Goal: Task Accomplishment & Management: Manage account settings

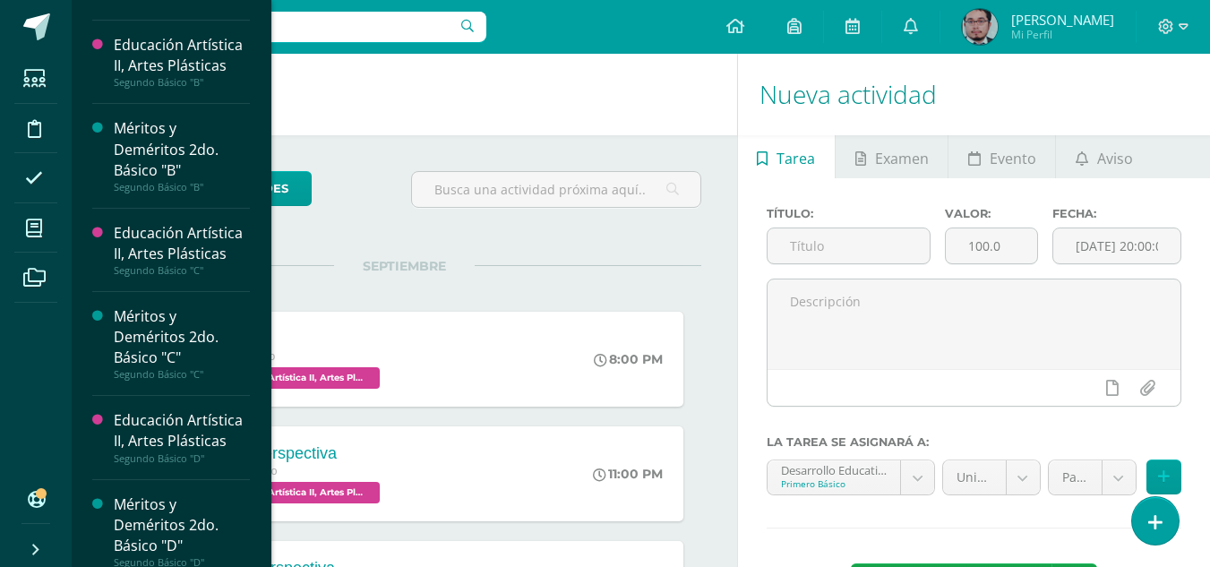
scroll to position [1479, 0]
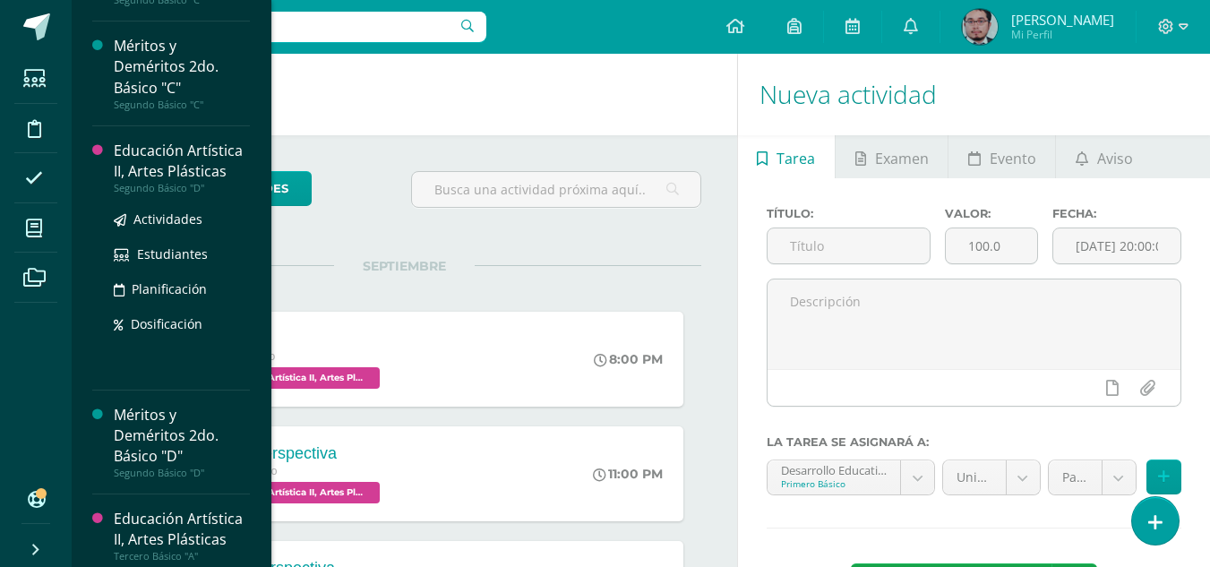
click at [156, 173] on div "Educación Artística II, Artes Plásticas" at bounding box center [182, 161] width 136 height 41
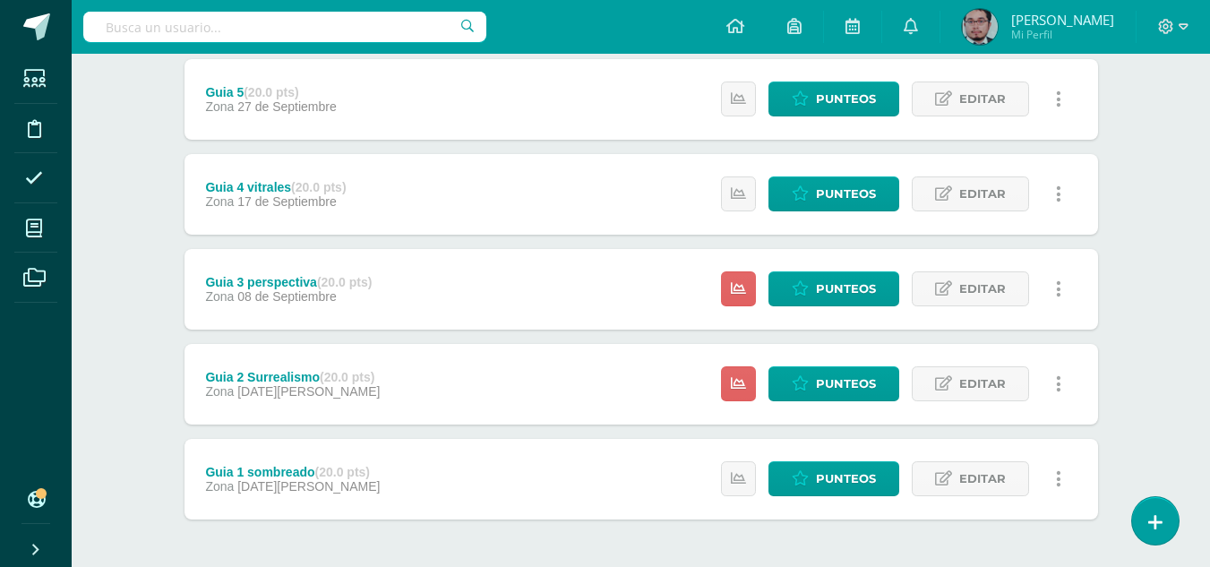
scroll to position [269, 0]
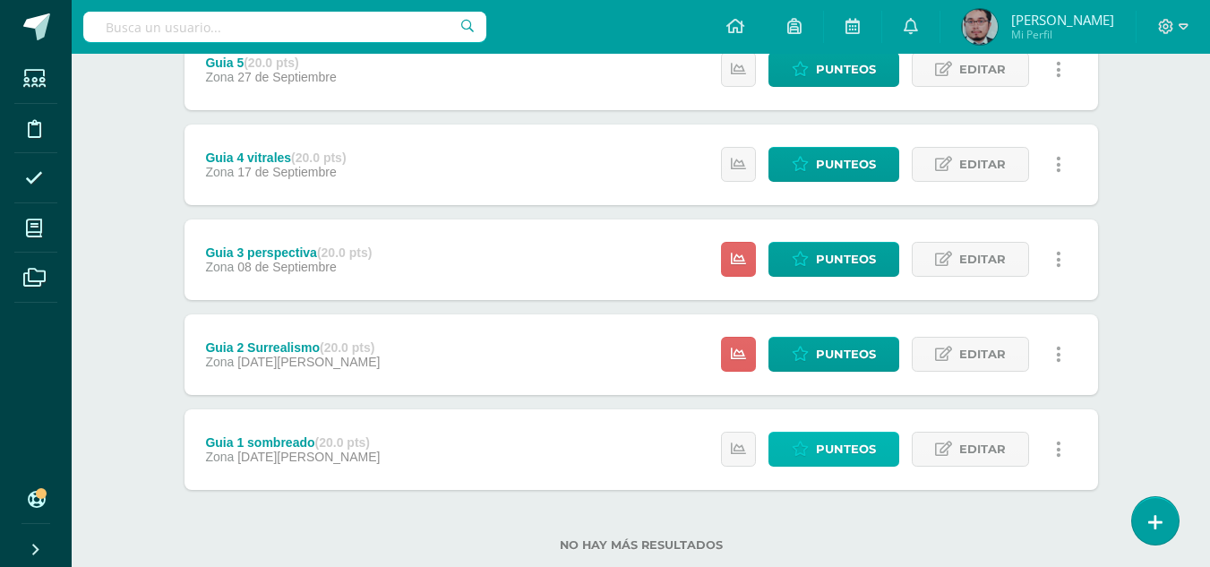
click at [813, 442] on link "Punteos" at bounding box center [833, 449] width 131 height 35
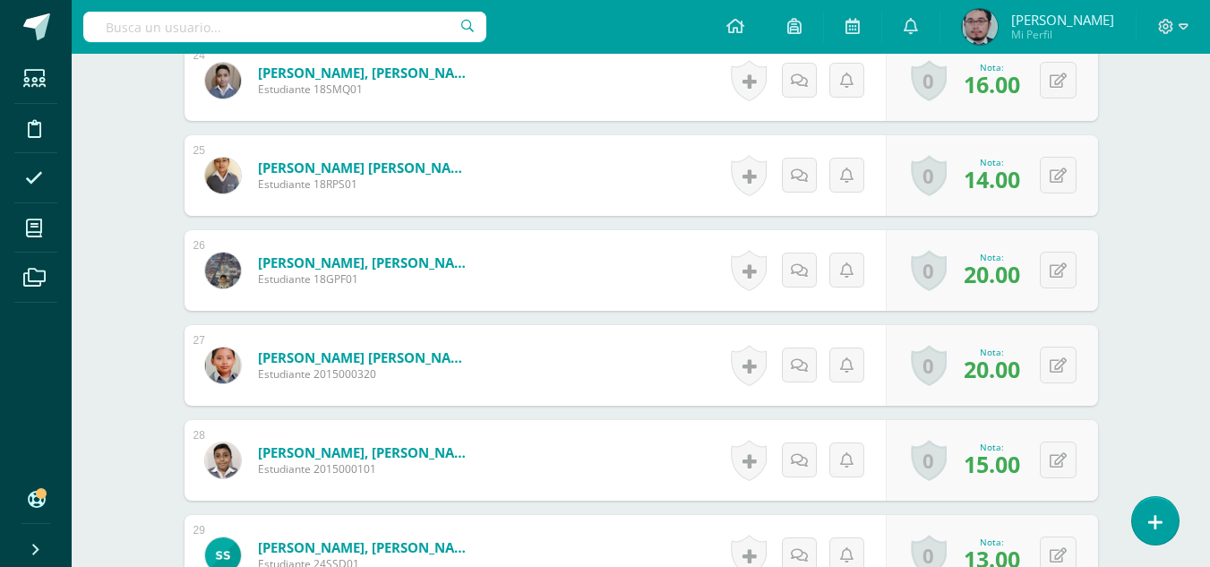
scroll to position [3105, 0]
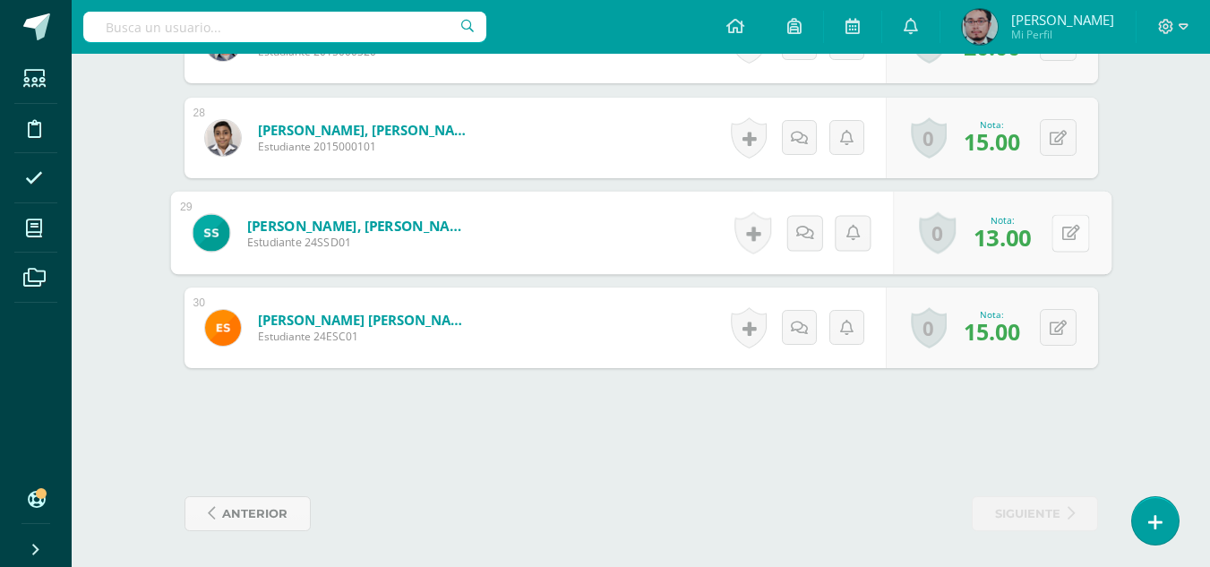
click at [1060, 238] on button at bounding box center [1070, 233] width 38 height 38
type input "0"
click at [1027, 253] on link at bounding box center [1023, 239] width 36 height 36
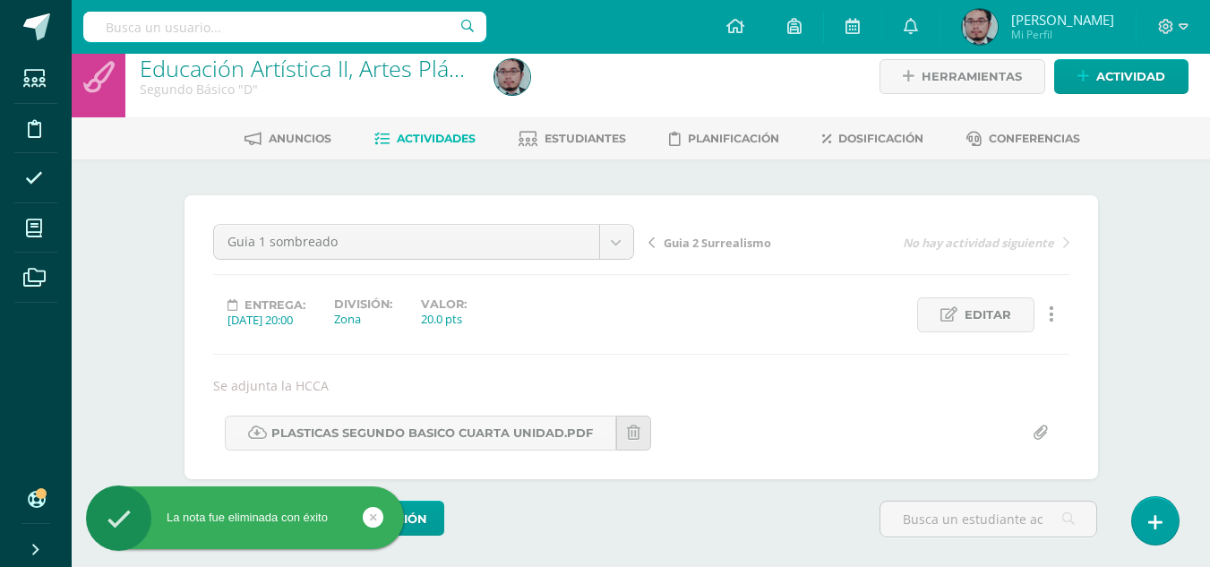
scroll to position [0, 0]
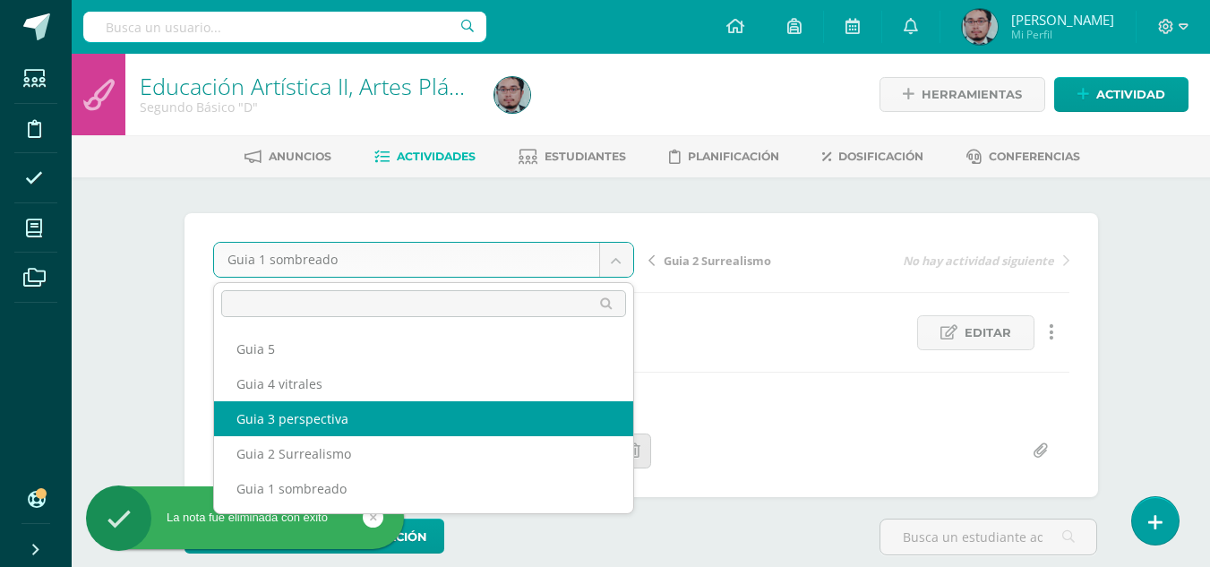
scroll to position [1, 0]
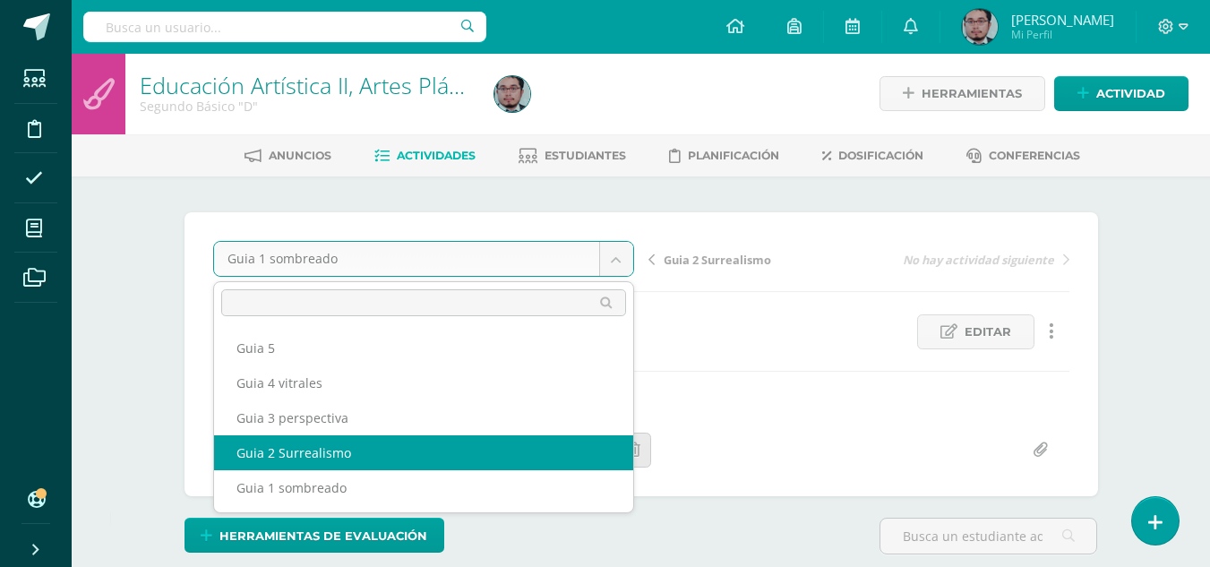
select select "/dashboard/teacher/grade-activity/178280/"
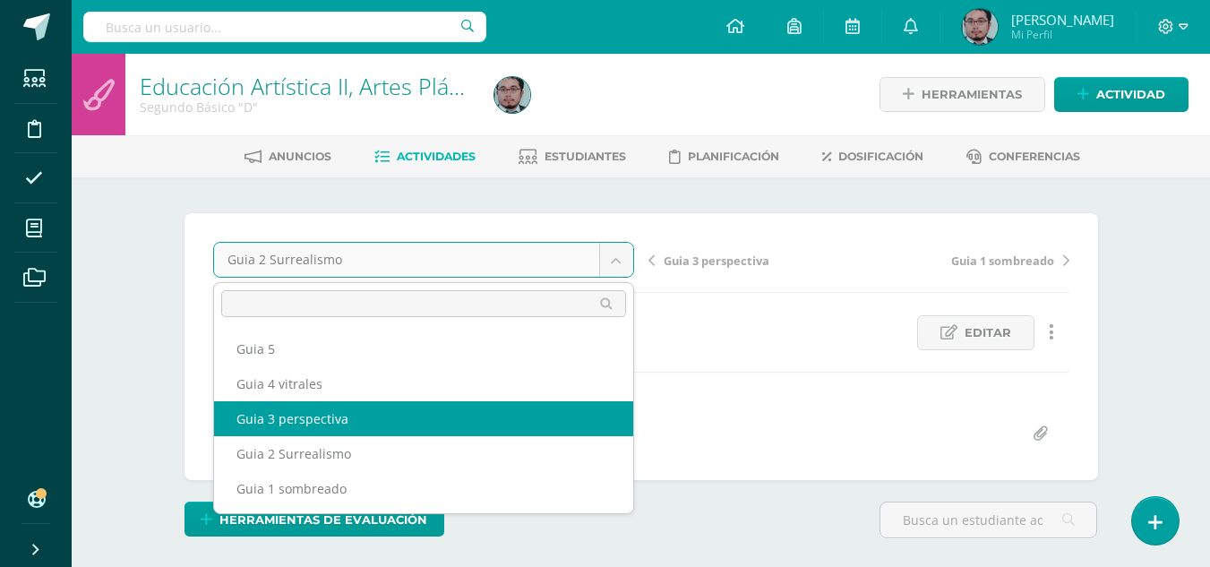
select select "/dashboard/teacher/grade-activity/178284/"
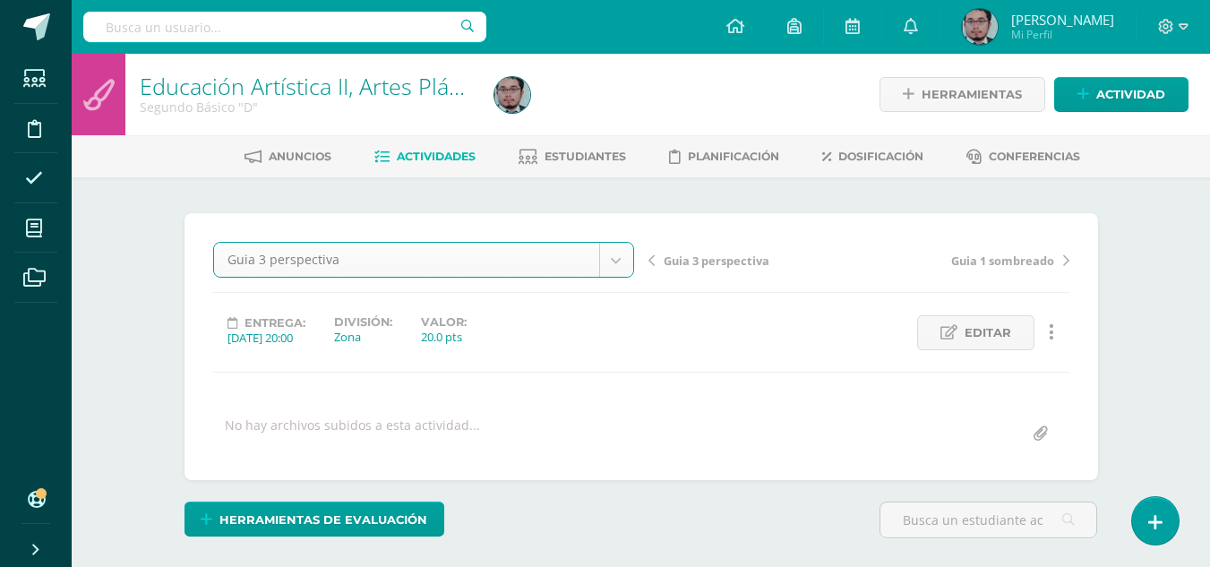
scroll to position [1, 0]
click at [992, 333] on span "Editar" at bounding box center [987, 332] width 47 height 33
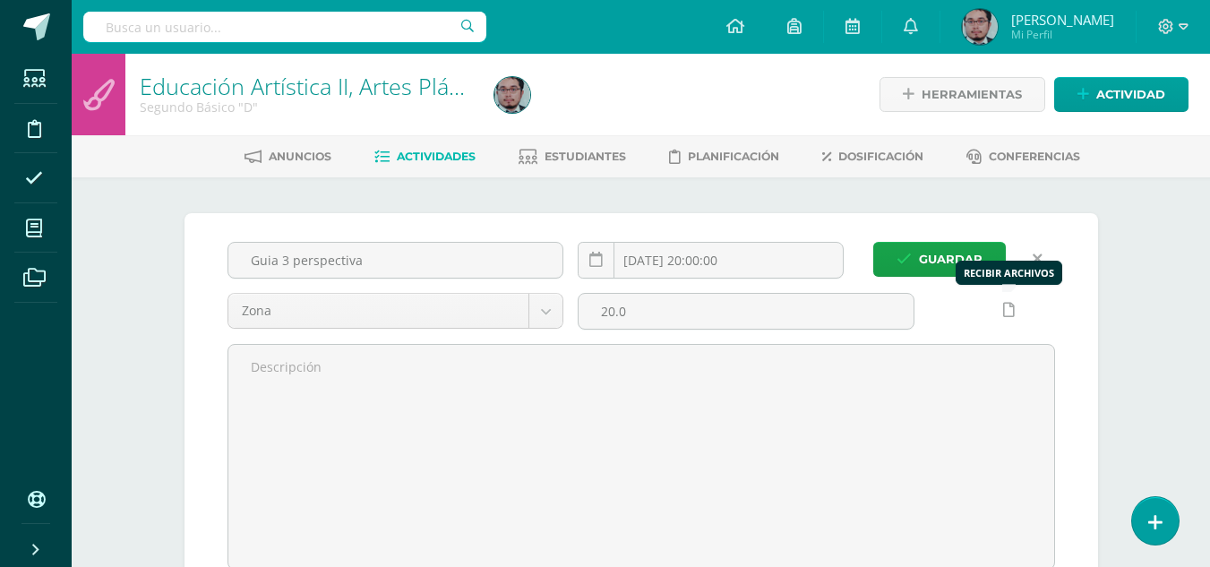
click at [1014, 304] on link at bounding box center [1008, 310] width 35 height 35
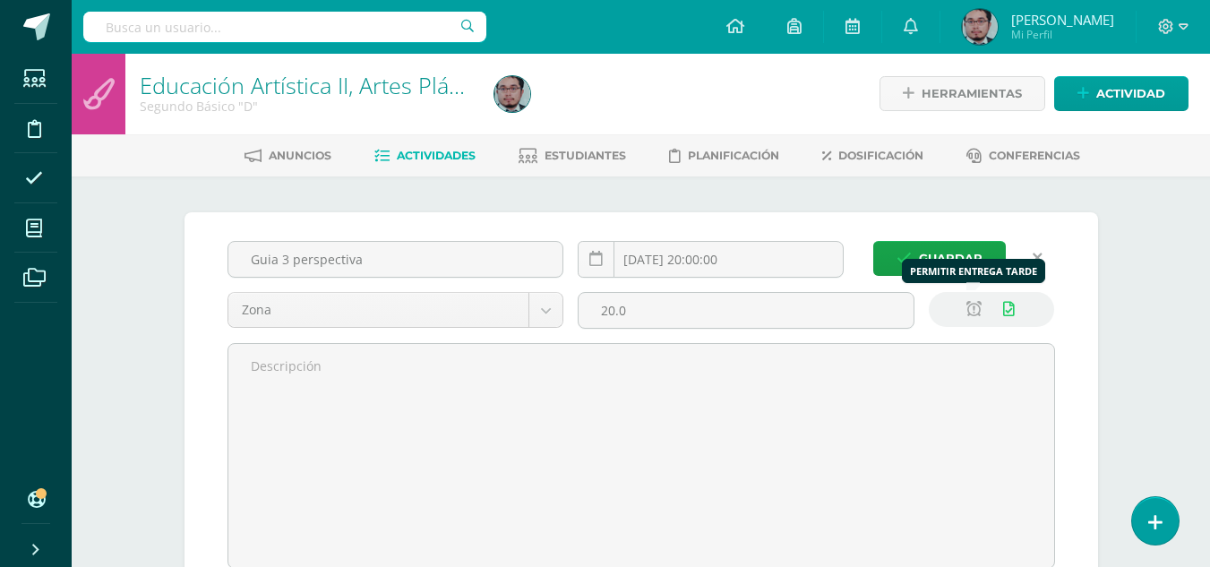
click at [980, 306] on icon at bounding box center [973, 309] width 15 height 15
click at [787, 259] on input "2025-09-08 20:00:00" at bounding box center [710, 259] width 264 height 35
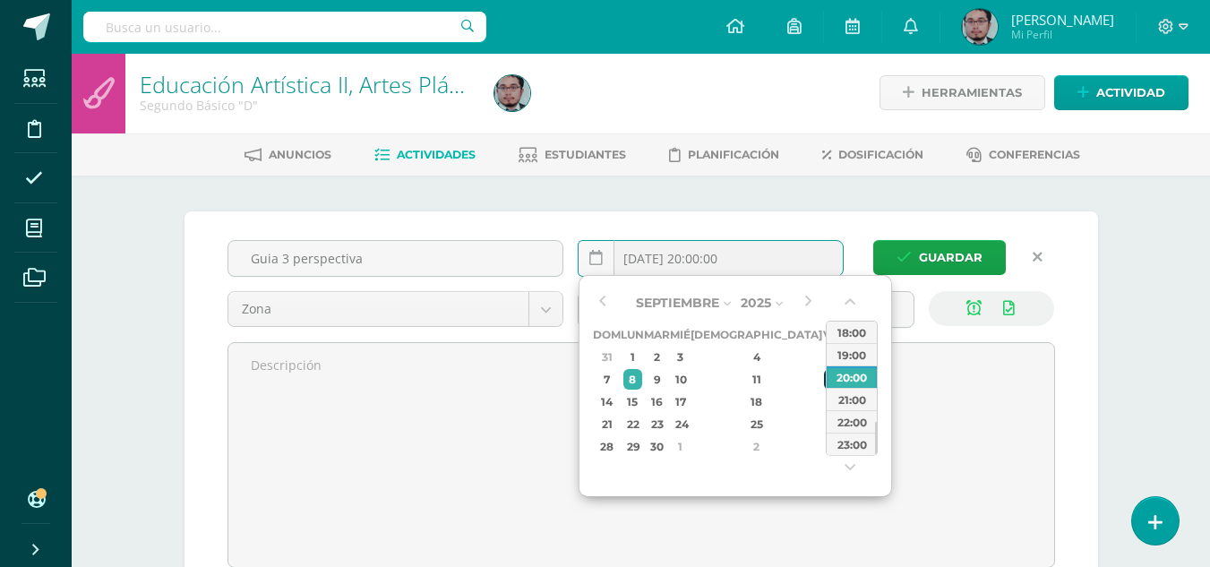
click at [824, 382] on div "12" at bounding box center [832, 379] width 16 height 21
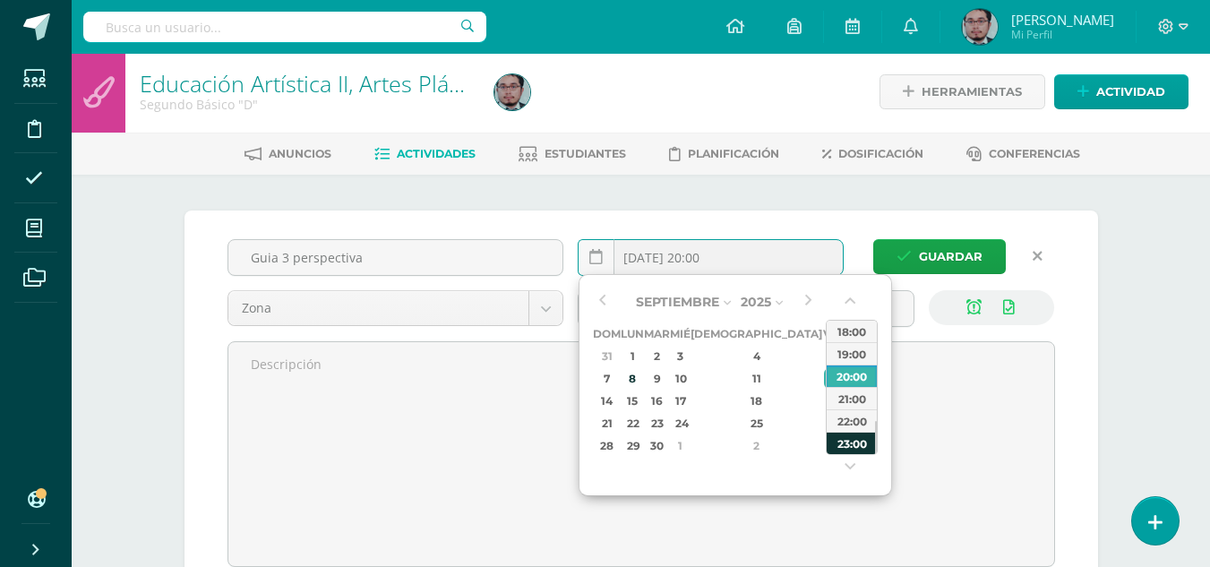
click at [847, 438] on div "23:00" at bounding box center [851, 443] width 50 height 22
type input "2025-09-12 23:00"
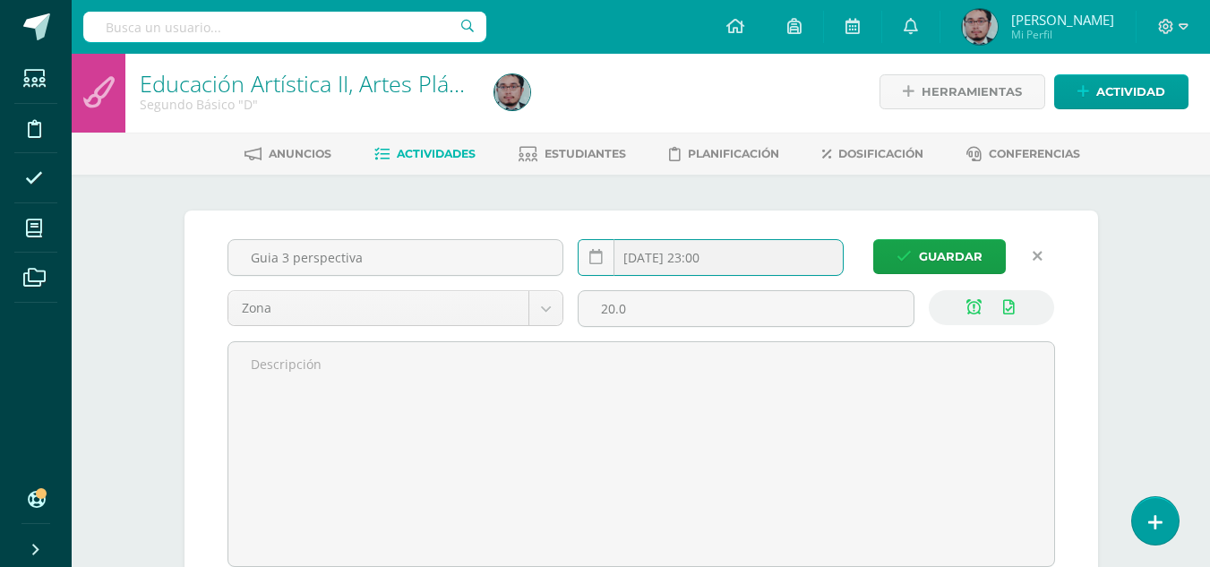
scroll to position [4, 0]
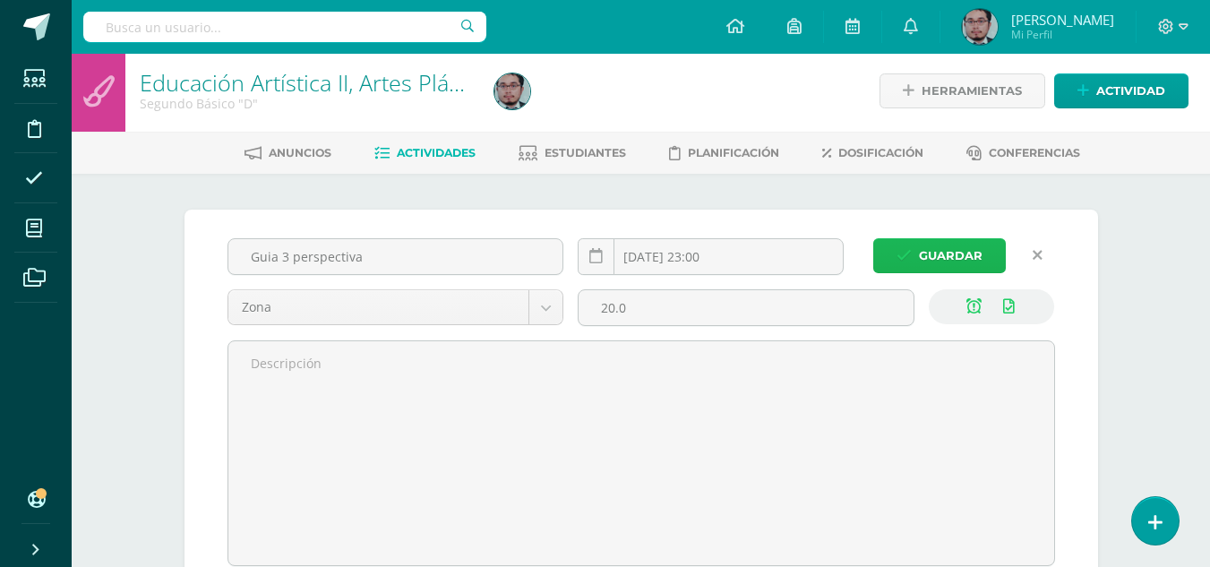
click at [922, 256] on span "Guardar" at bounding box center [951, 255] width 64 height 33
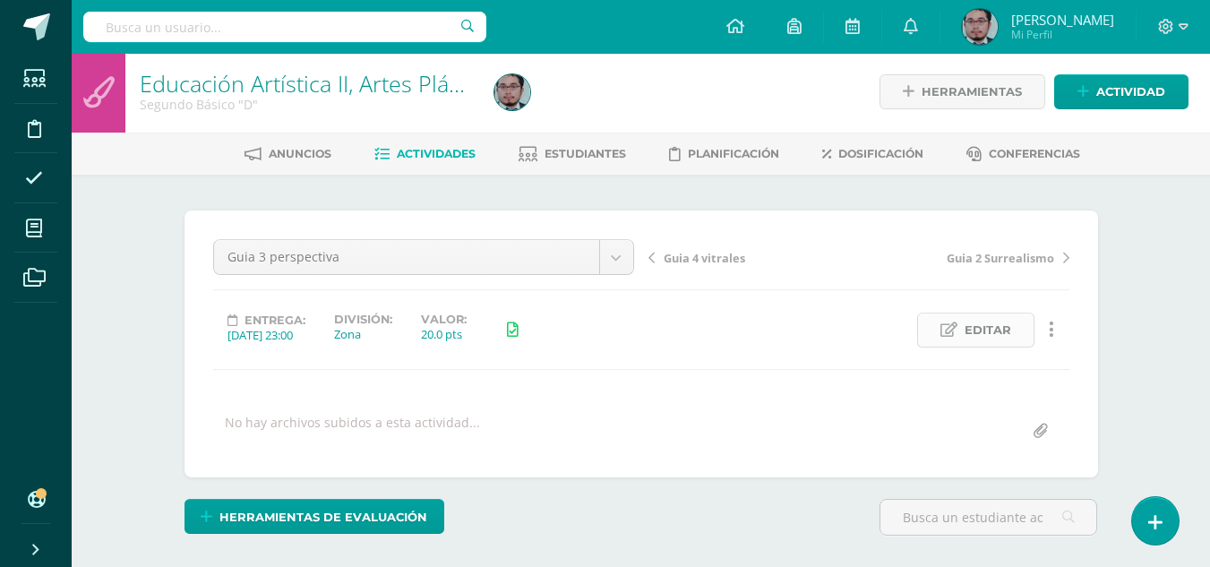
scroll to position [4, 0]
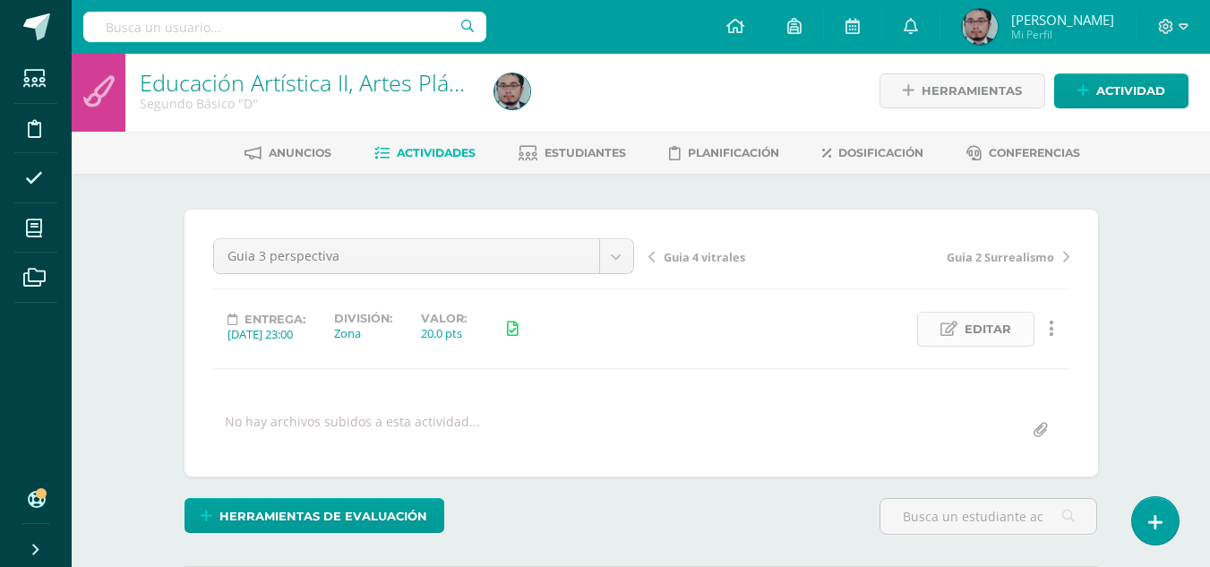
click at [988, 330] on span "Editar" at bounding box center [987, 329] width 47 height 33
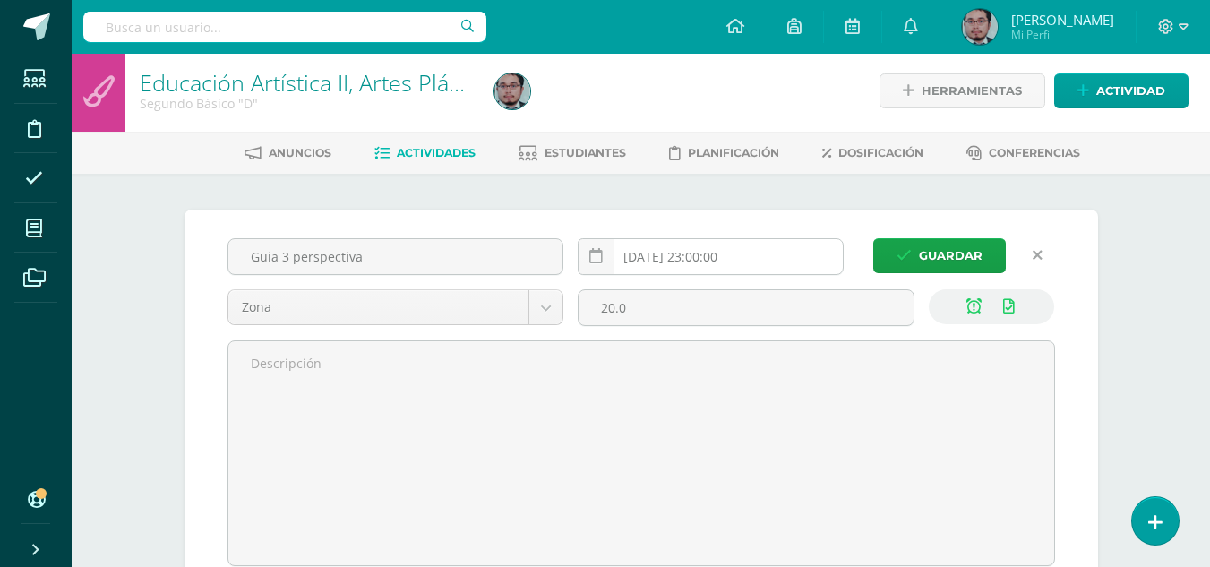
click at [726, 261] on input "2025-09-12 23:00:00" at bounding box center [710, 256] width 264 height 35
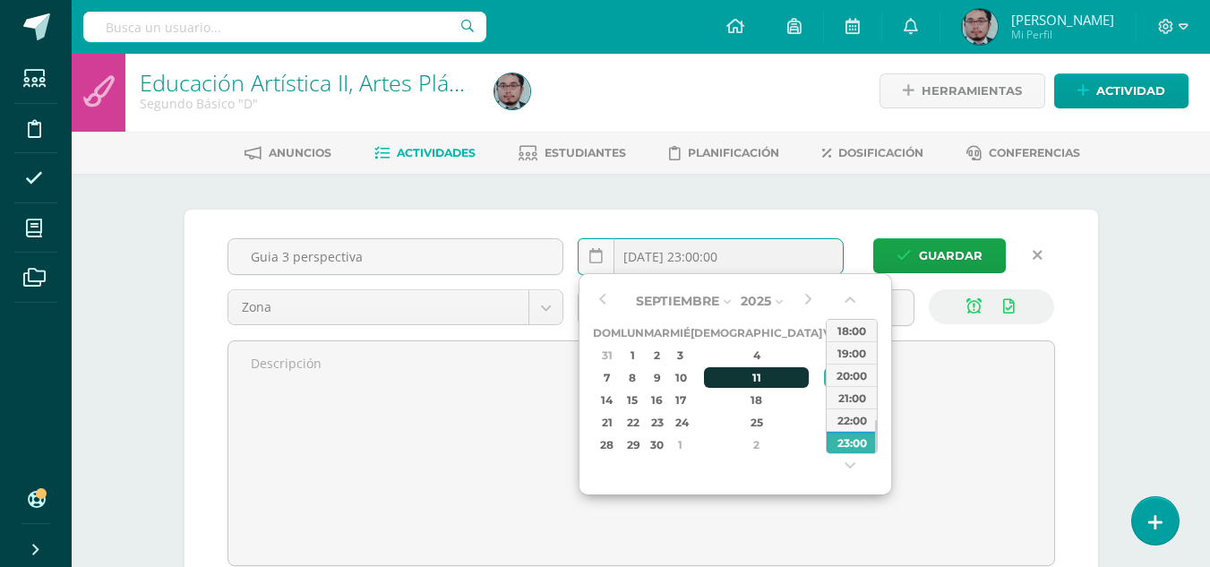
click at [741, 378] on div "11" at bounding box center [757, 377] width 106 height 21
type input "2025-09-11 23:00"
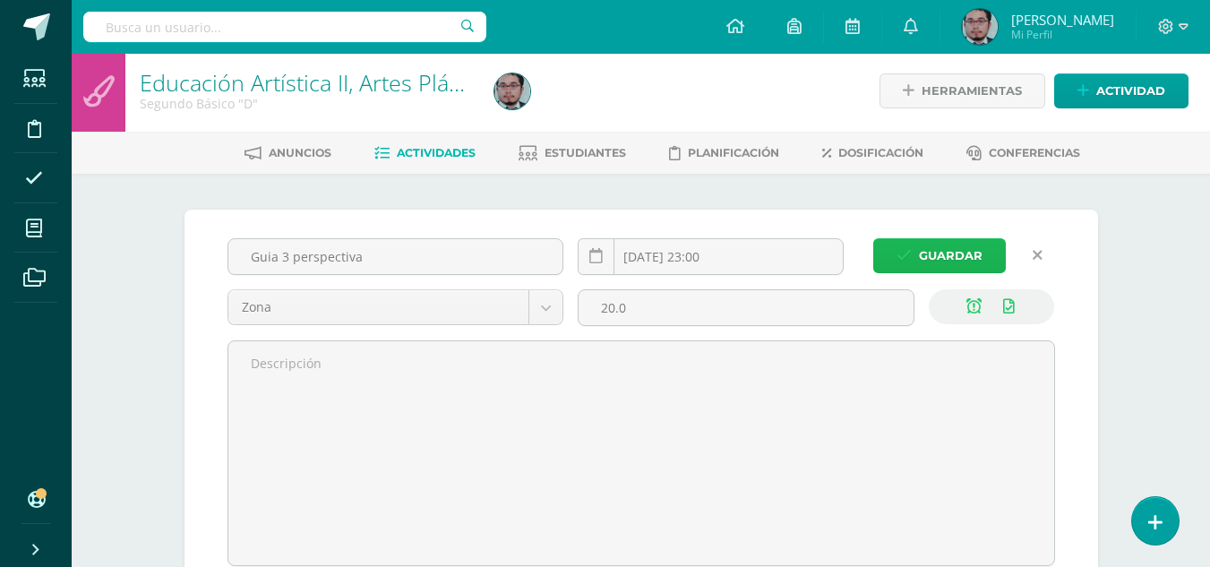
click at [956, 246] on span "Guardar" at bounding box center [951, 255] width 64 height 33
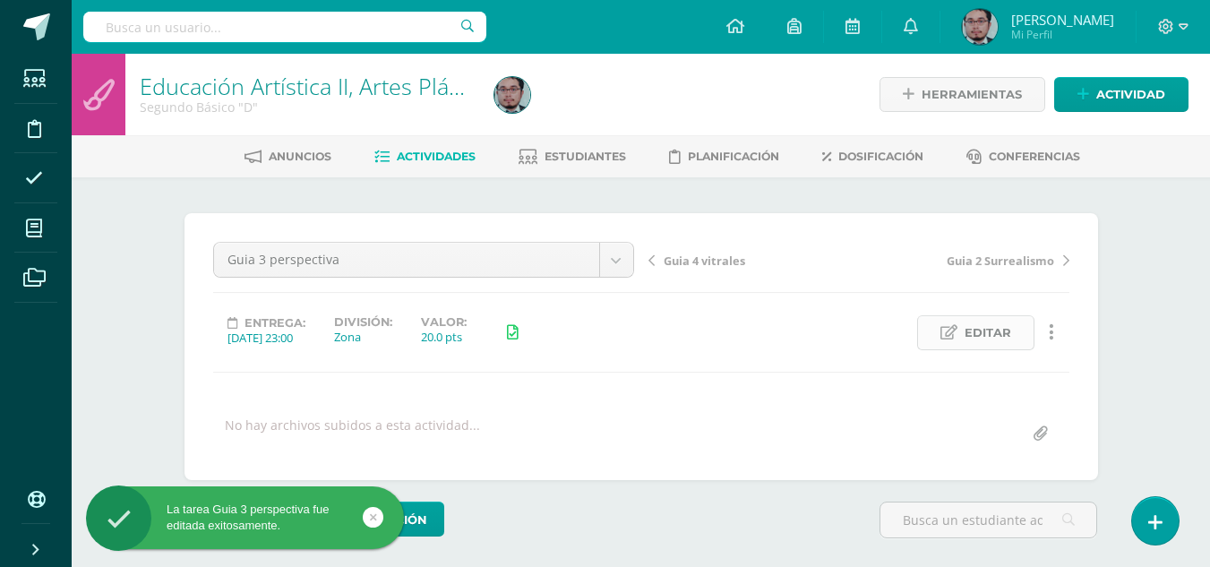
click at [1019, 329] on link "Editar" at bounding box center [975, 332] width 117 height 35
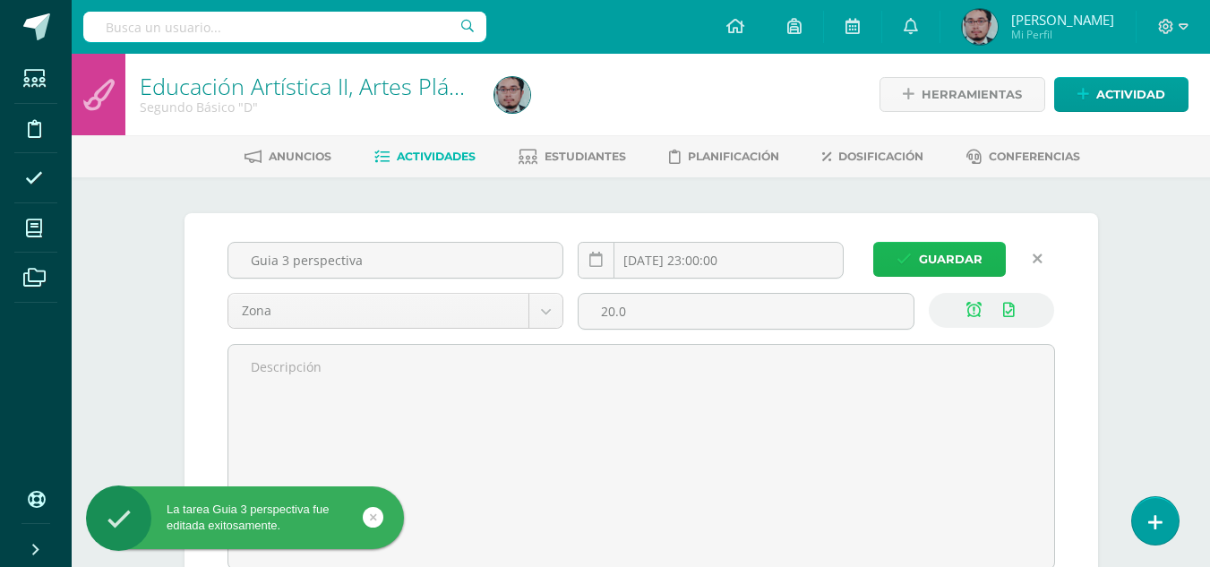
click at [938, 249] on span "Guardar" at bounding box center [951, 259] width 64 height 33
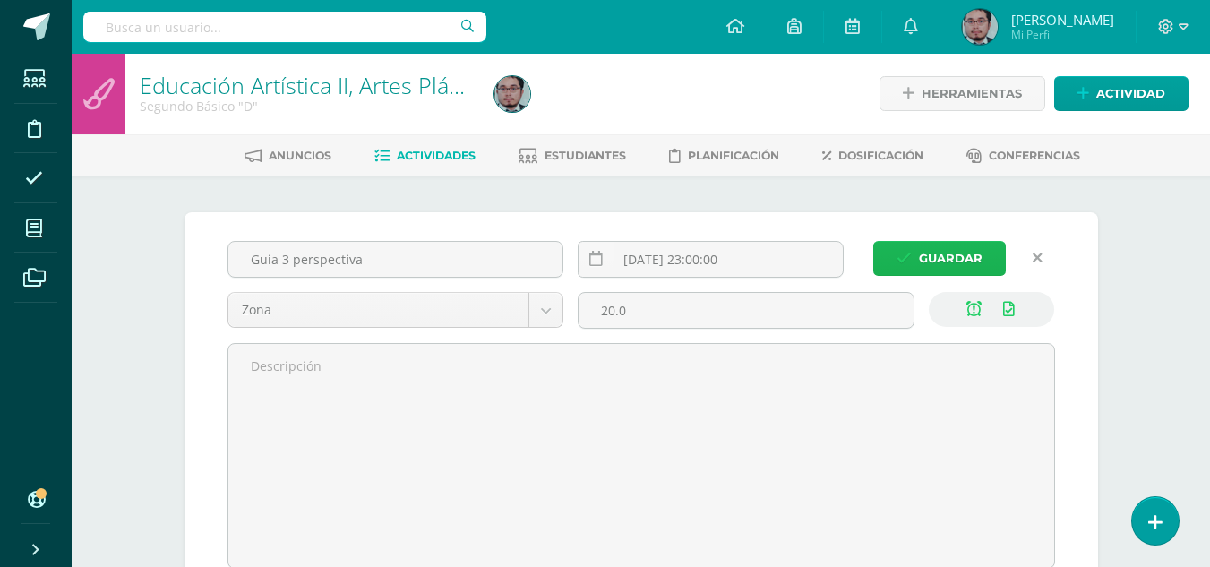
scroll to position [2, 0]
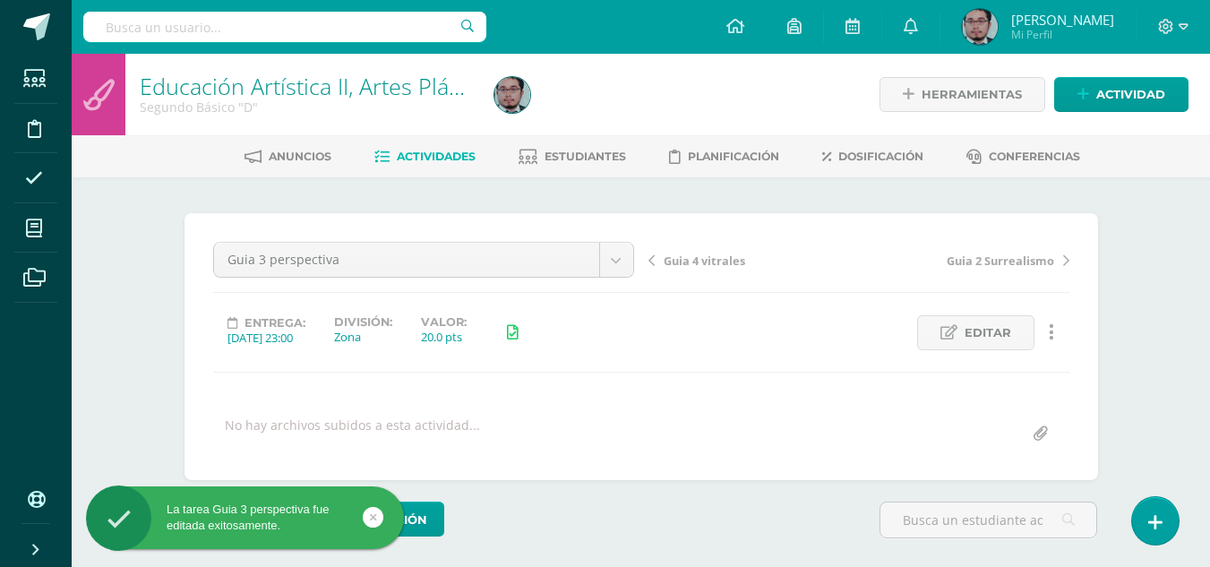
scroll to position [90, 0]
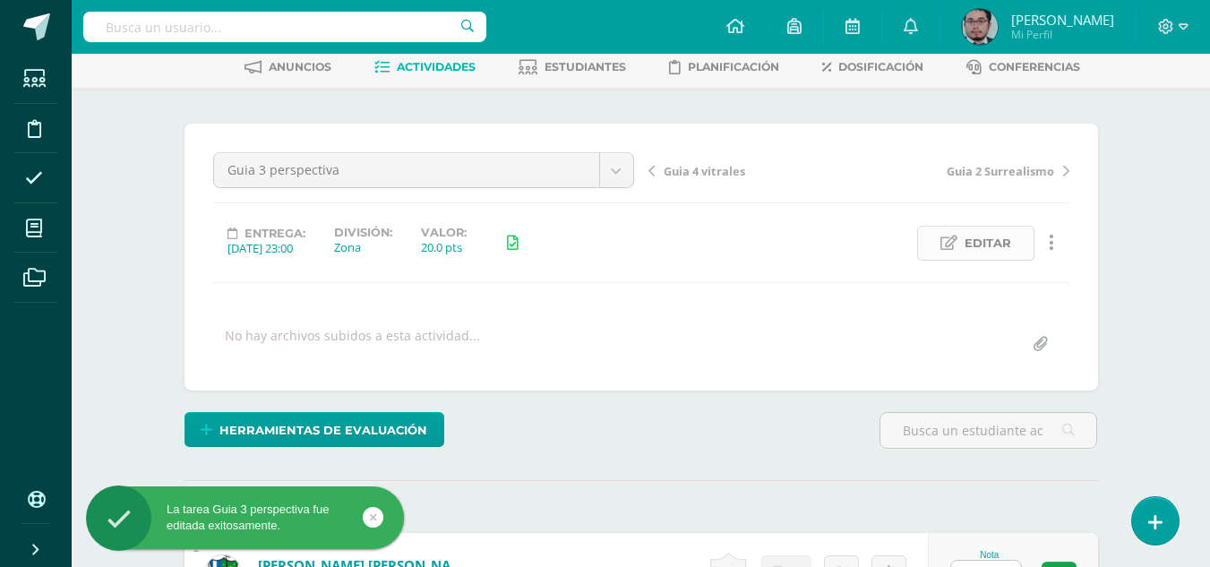
click at [980, 244] on span "Editar" at bounding box center [987, 243] width 47 height 33
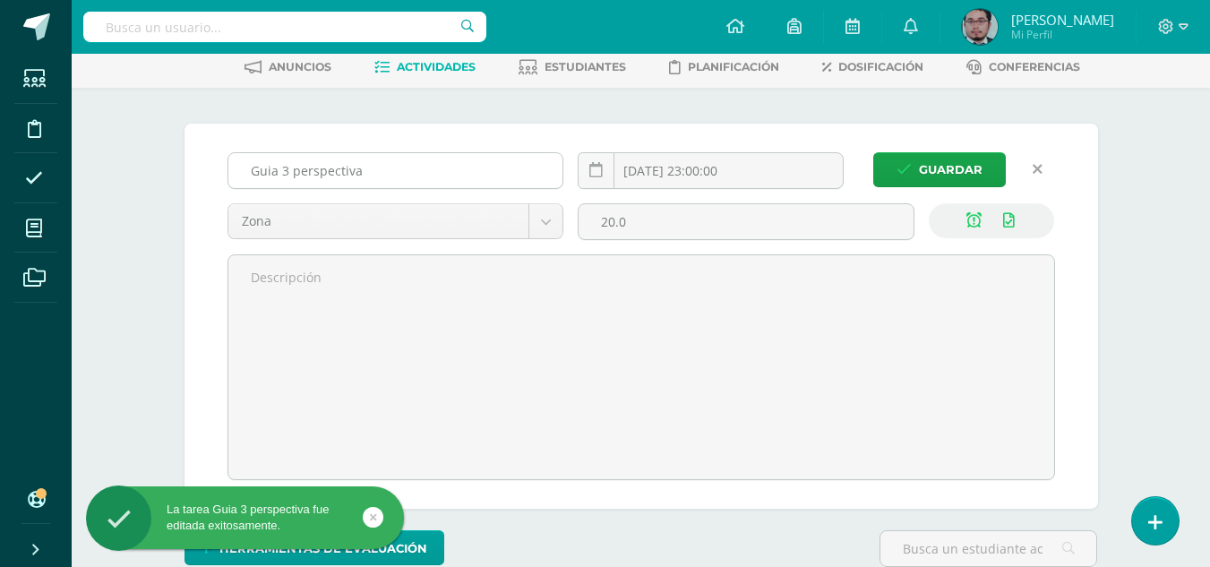
scroll to position [90, 0]
click at [404, 158] on input "Guia 3 perspectiva" at bounding box center [395, 169] width 335 height 35
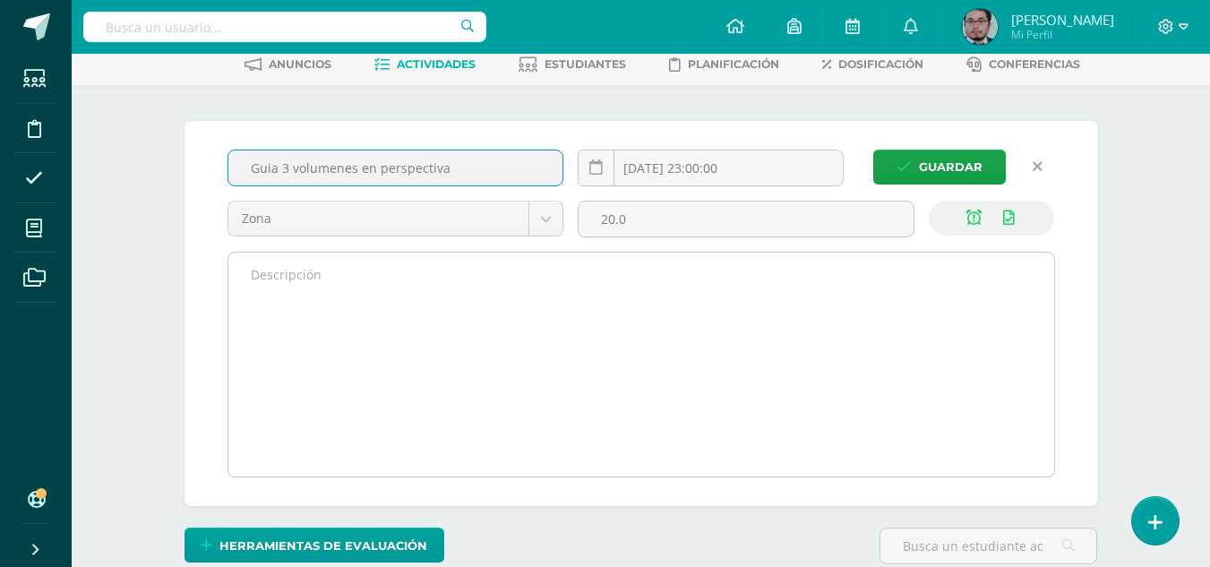
scroll to position [93, 0]
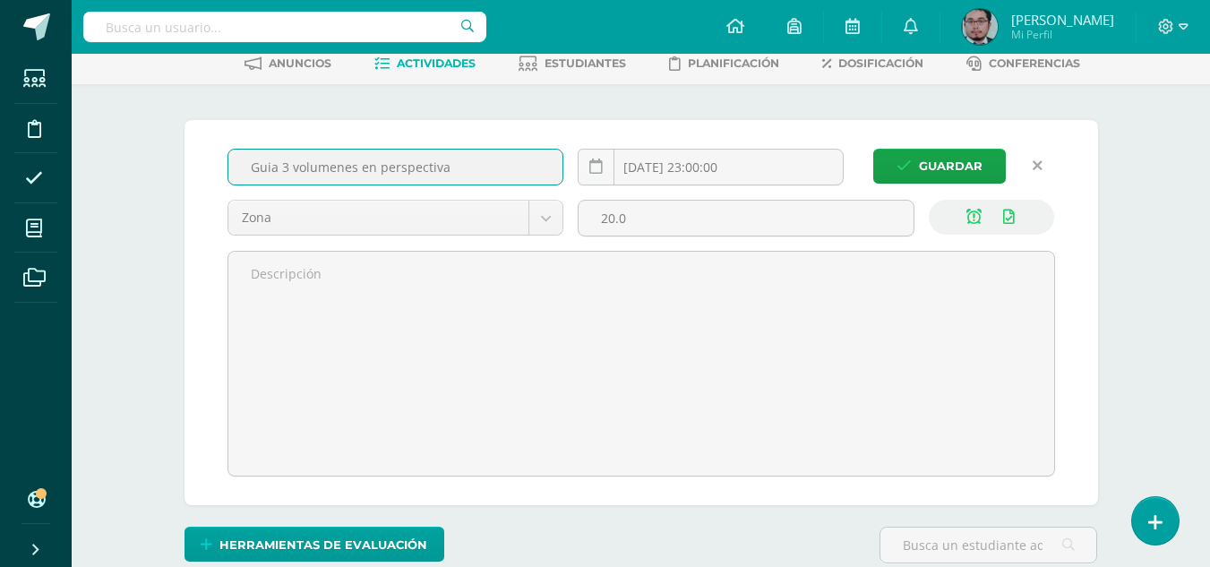
type input "Guia 3 volumenes en perspectiva"
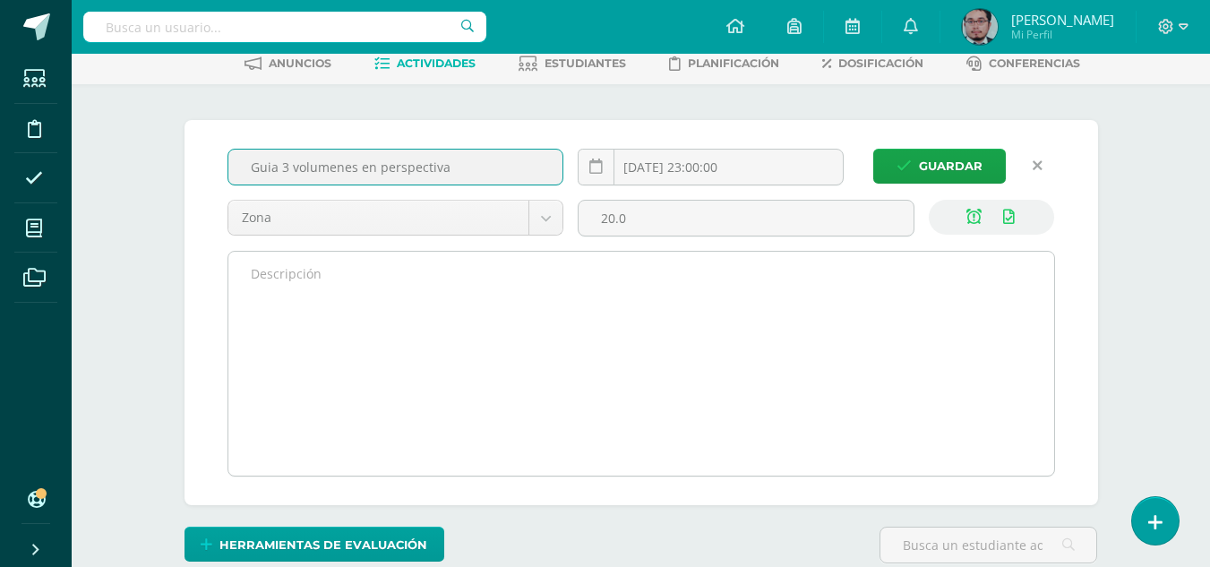
scroll to position [0, 0]
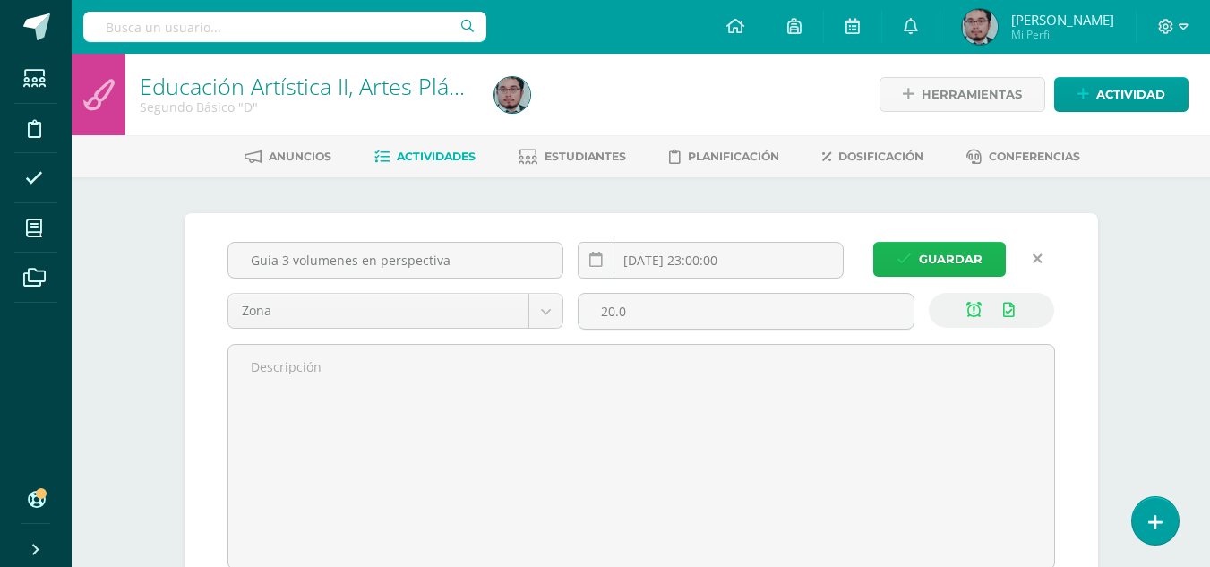
click at [947, 255] on span "Guardar" at bounding box center [951, 259] width 64 height 33
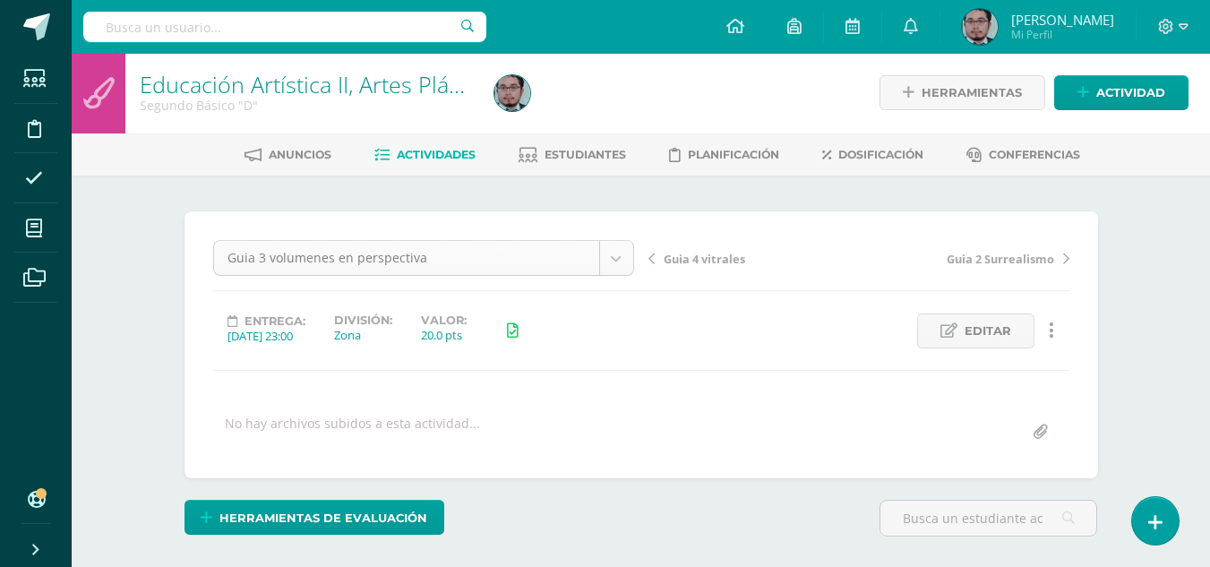
scroll to position [3, 0]
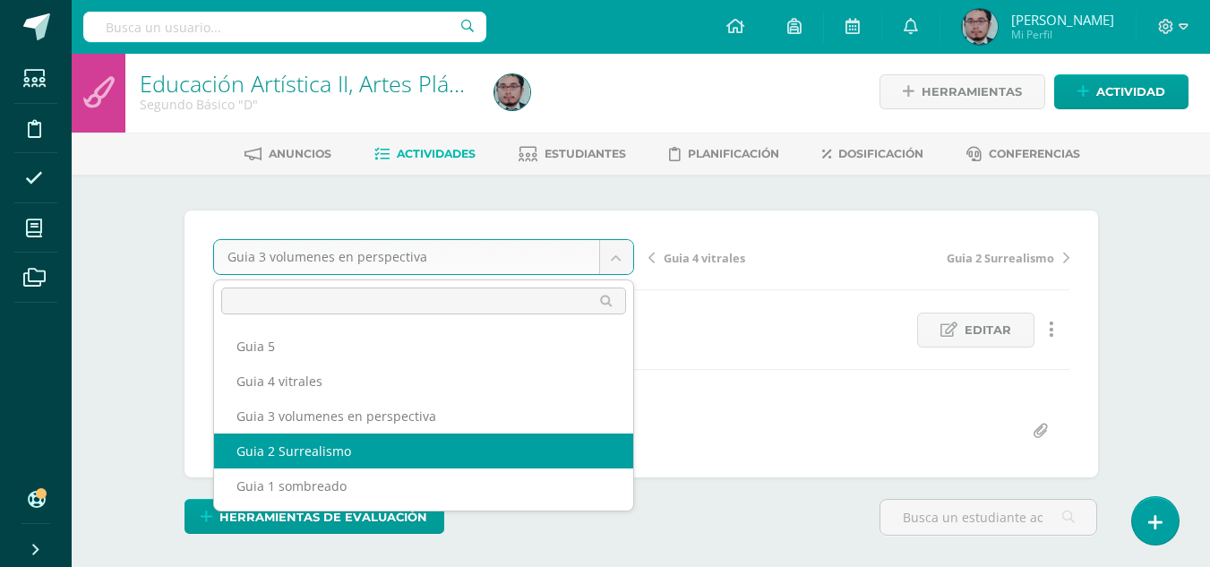
scroll to position [4, 0]
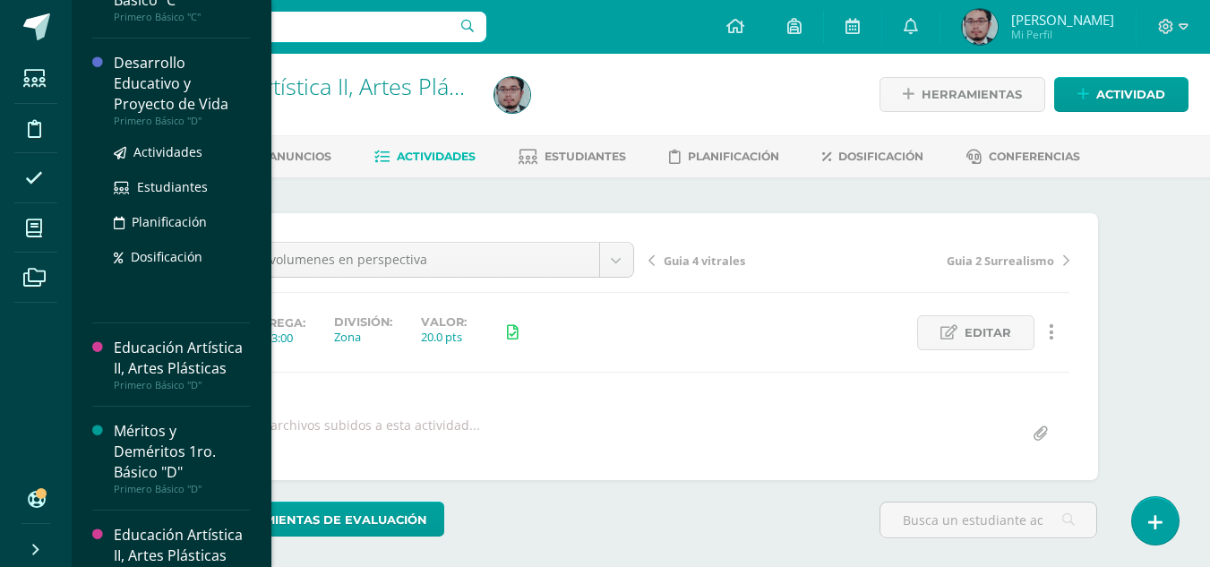
scroll to position [627, 0]
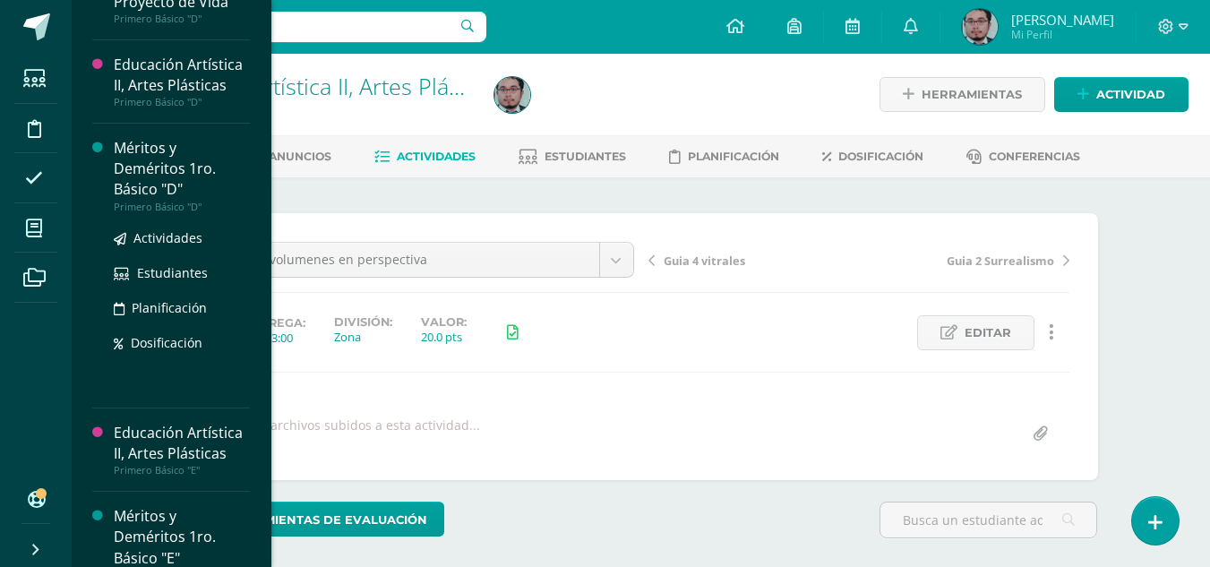
click at [164, 175] on div "Méritos y Deméritos 1ro. Básico "D"" at bounding box center [182, 169] width 136 height 62
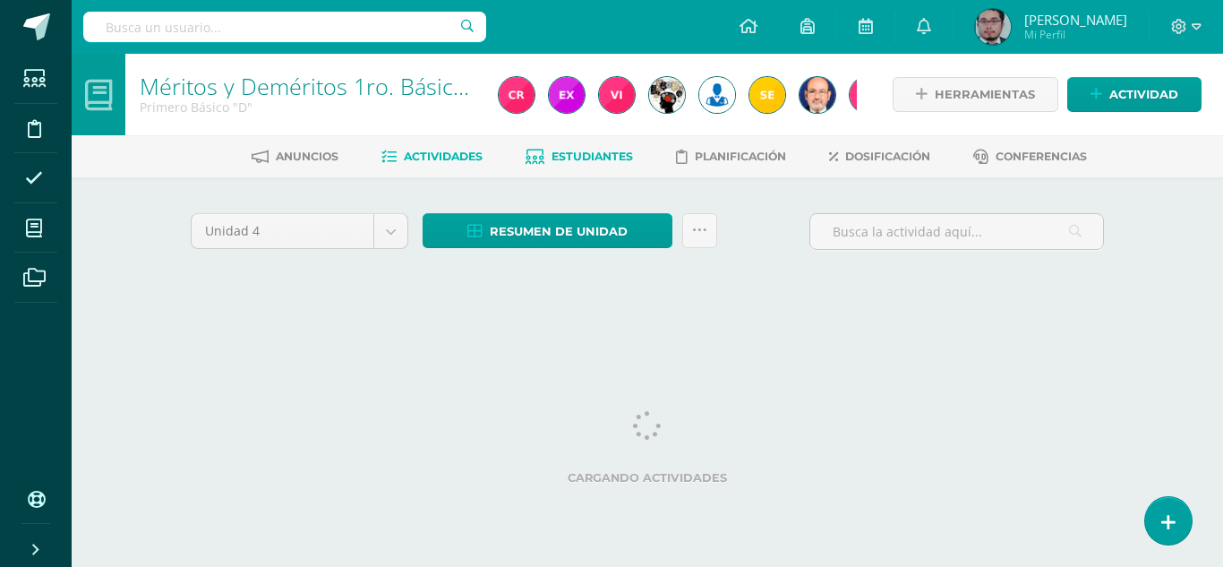
click at [591, 152] on span "Estudiantes" at bounding box center [592, 156] width 81 height 13
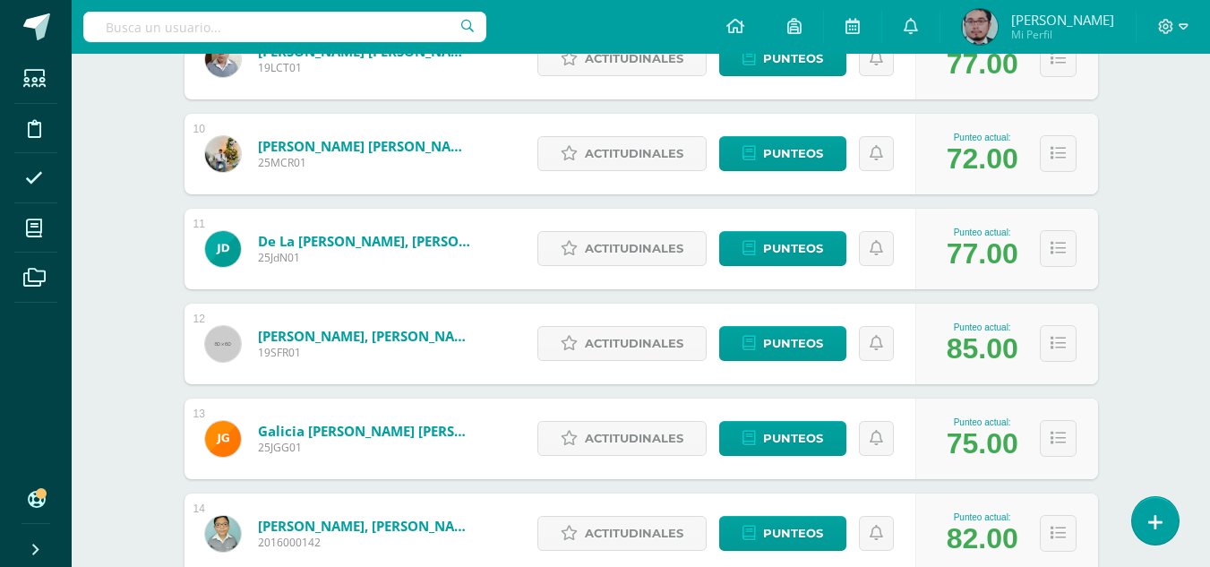
scroll to position [1139, 0]
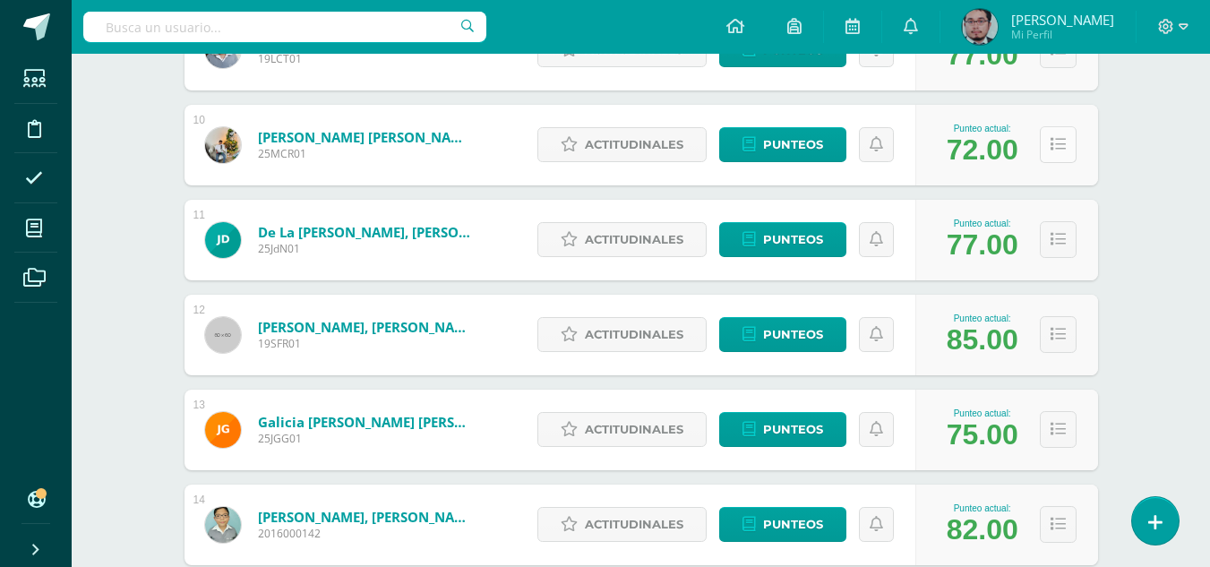
click at [1053, 150] on icon at bounding box center [1057, 144] width 15 height 15
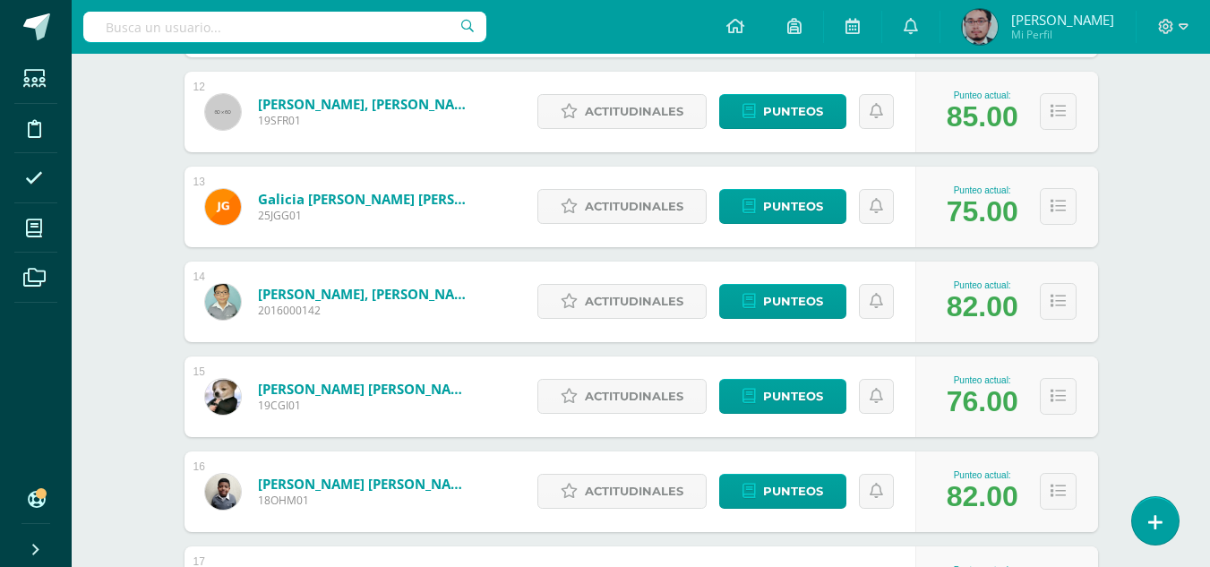
scroll to position [2303, 0]
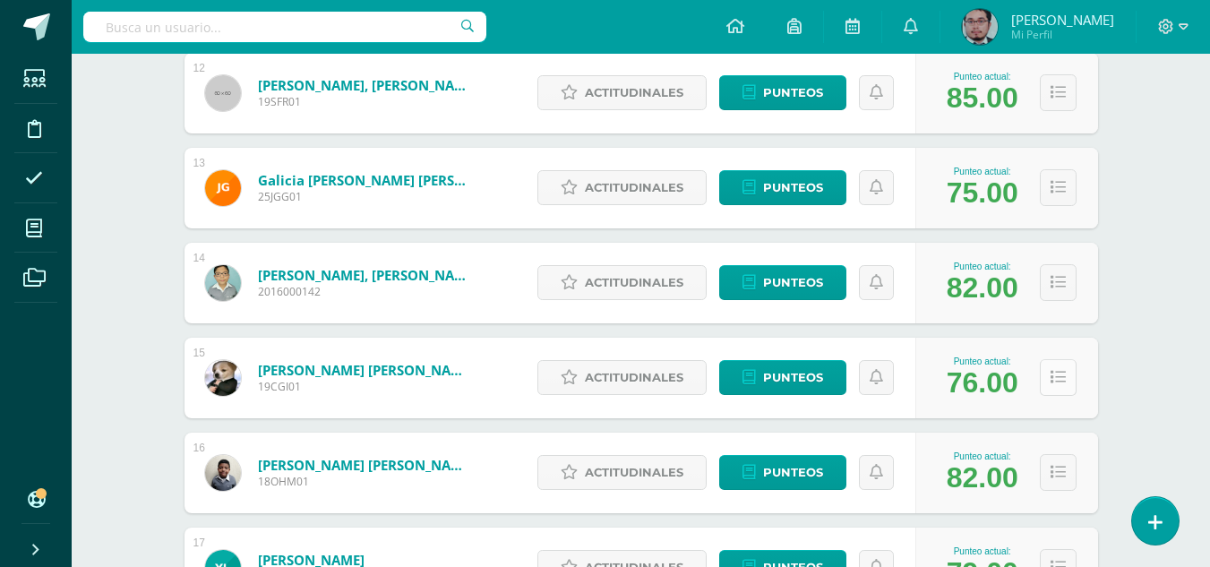
click at [1058, 376] on icon at bounding box center [1057, 377] width 15 height 15
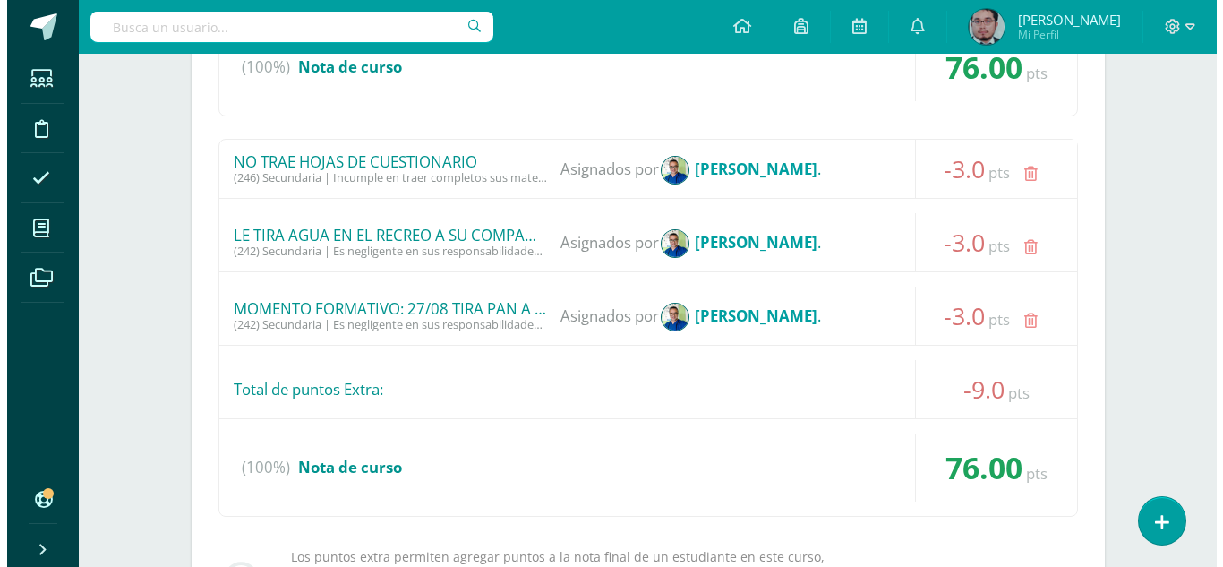
scroll to position [3109, 0]
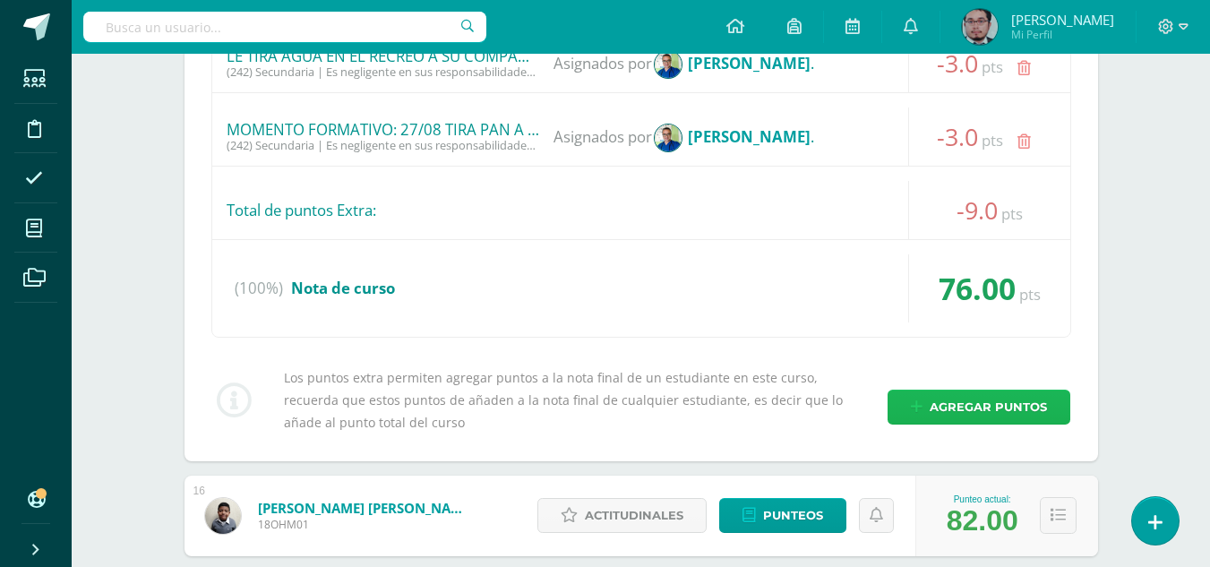
click at [995, 410] on span "Agregar puntos" at bounding box center [987, 406] width 117 height 33
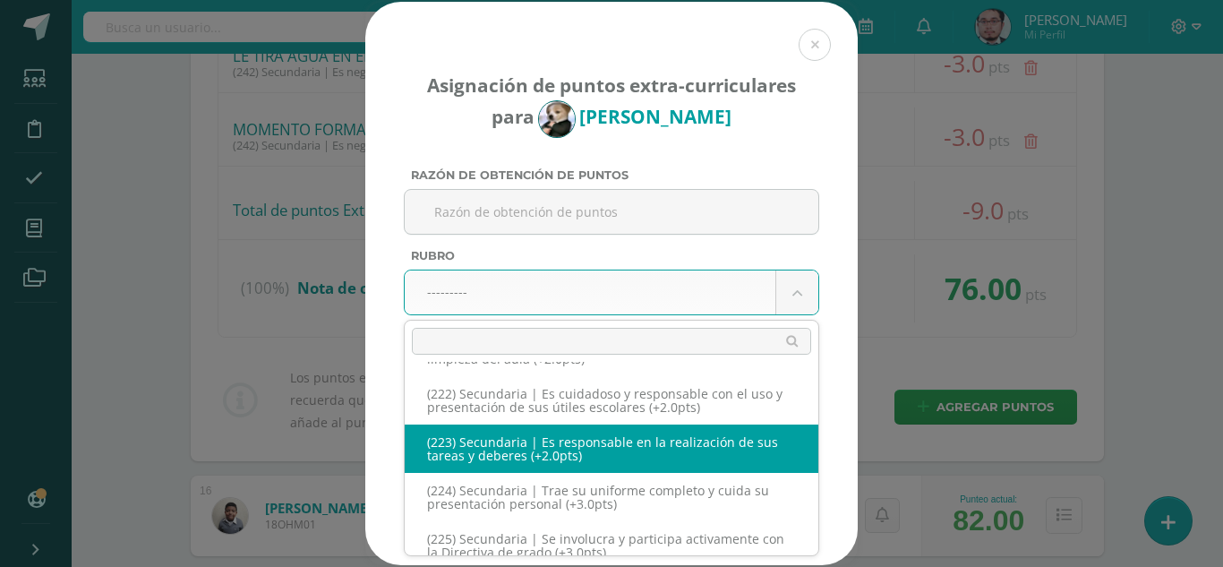
scroll to position [12603, 0]
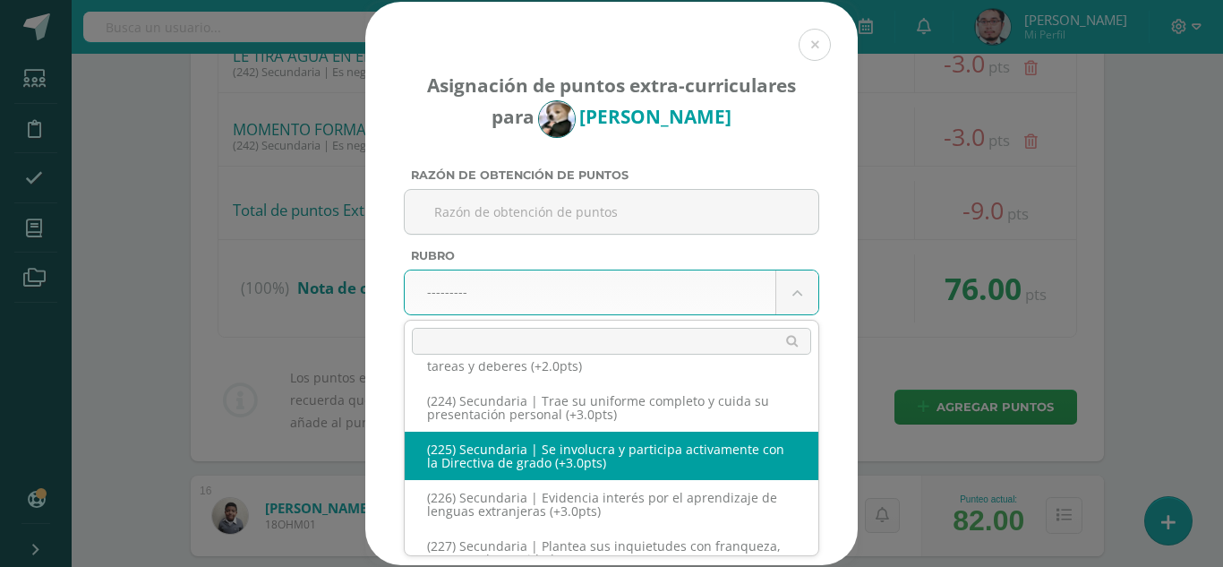
select select "256"
type input "3"
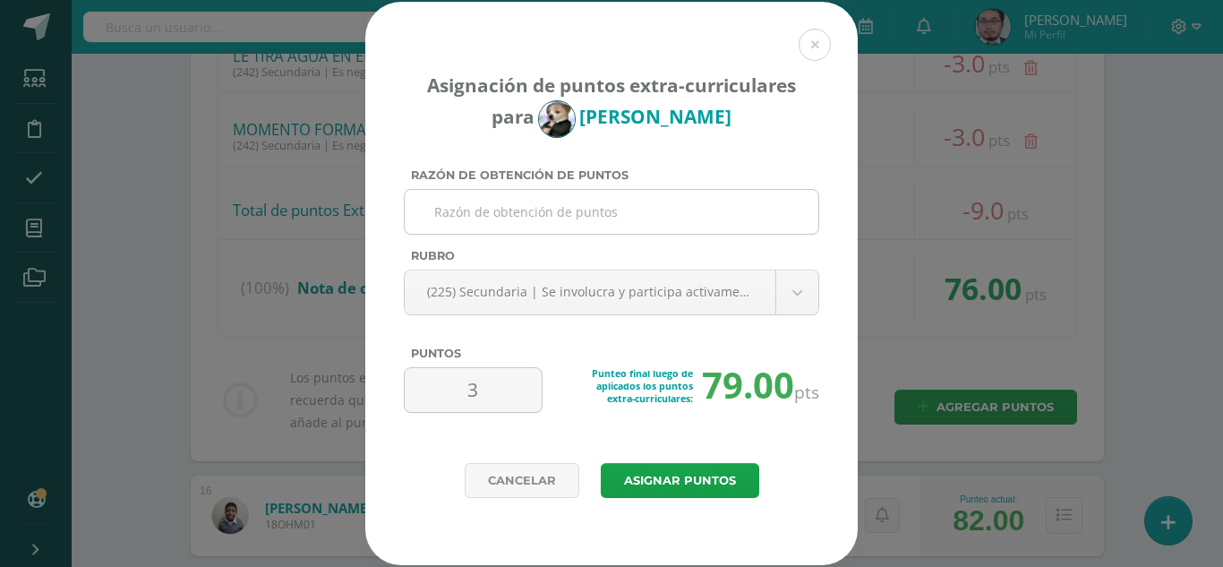
click at [574, 210] on input "Razón de obtención de puntos" at bounding box center [611, 212] width 399 height 44
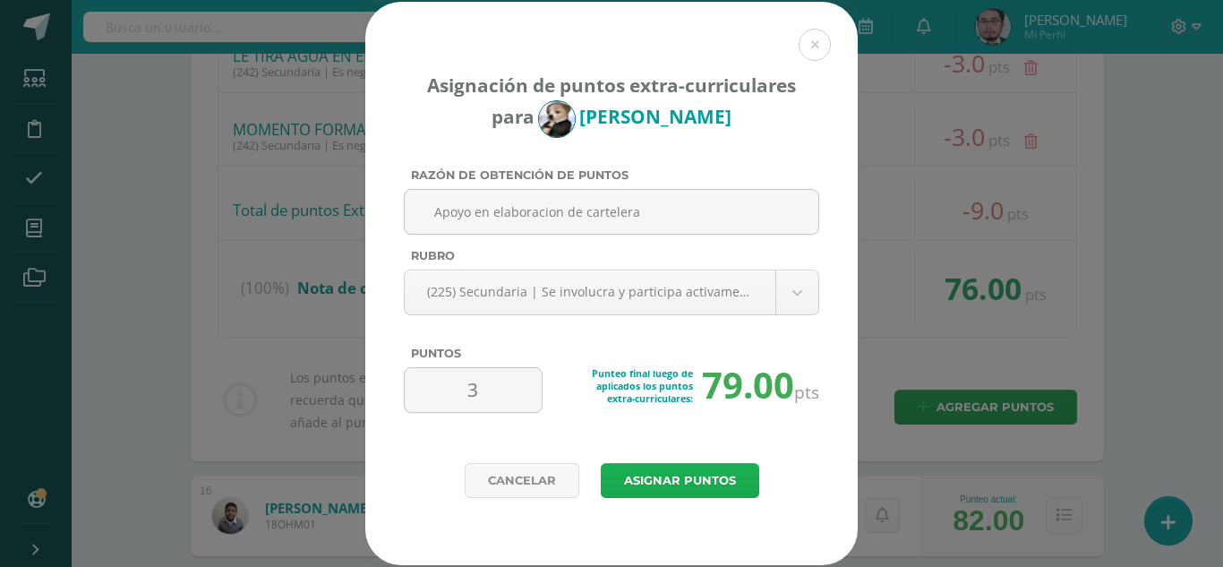
type input "Apoyo en elaboracion de cartelera"
click at [676, 469] on button "Asignar puntos" at bounding box center [680, 480] width 158 height 35
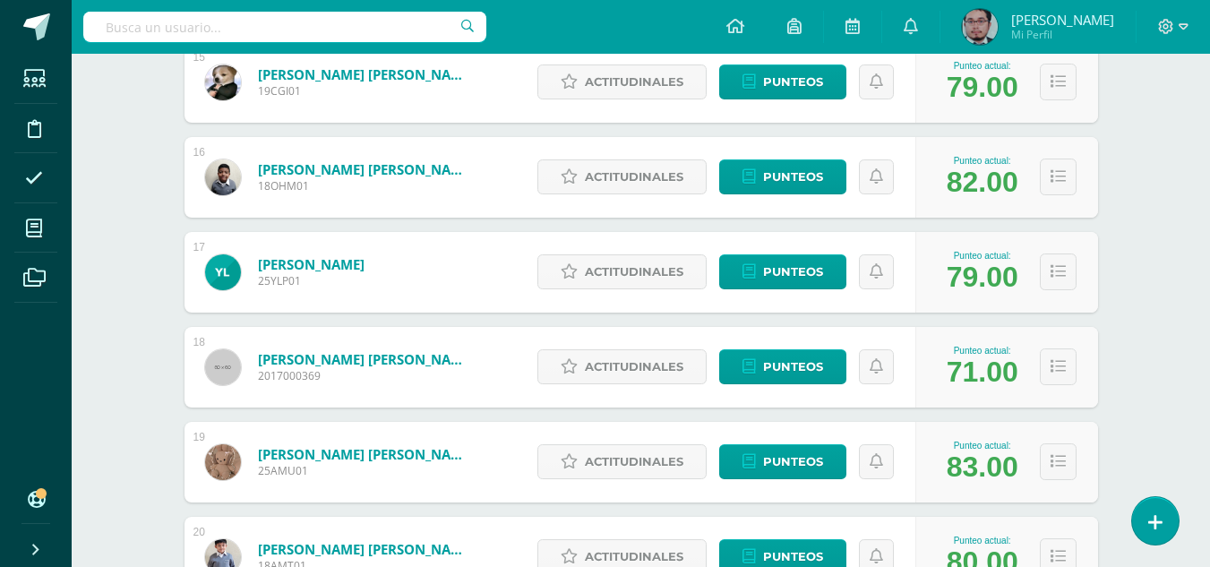
scroll to position [1766, 0]
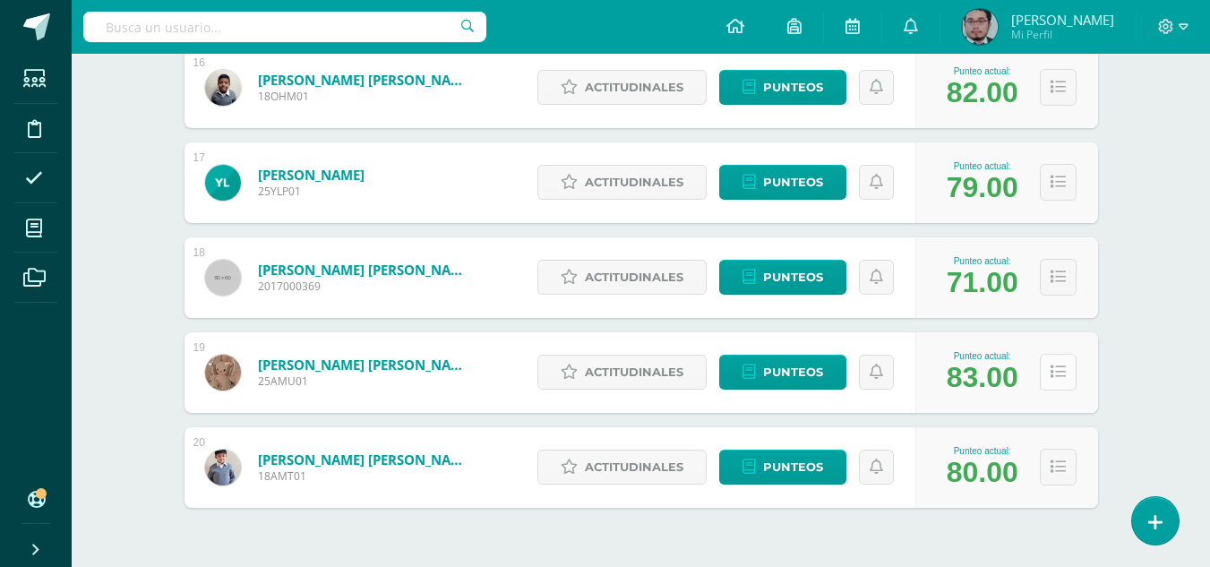
click at [1066, 371] on button at bounding box center [1058, 372] width 37 height 37
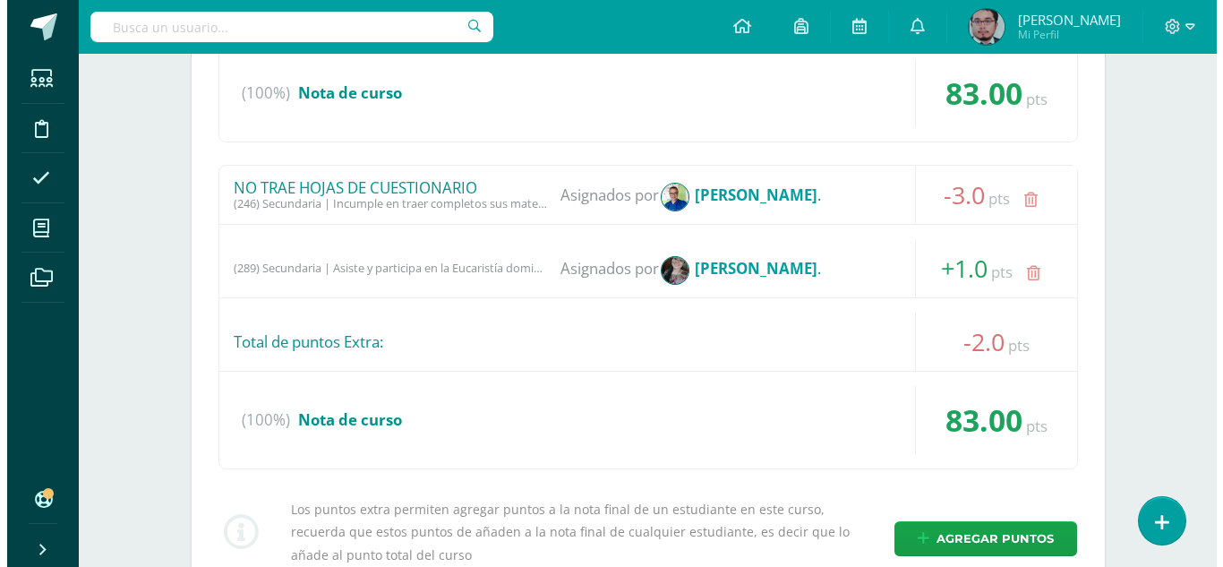
scroll to position [2393, 0]
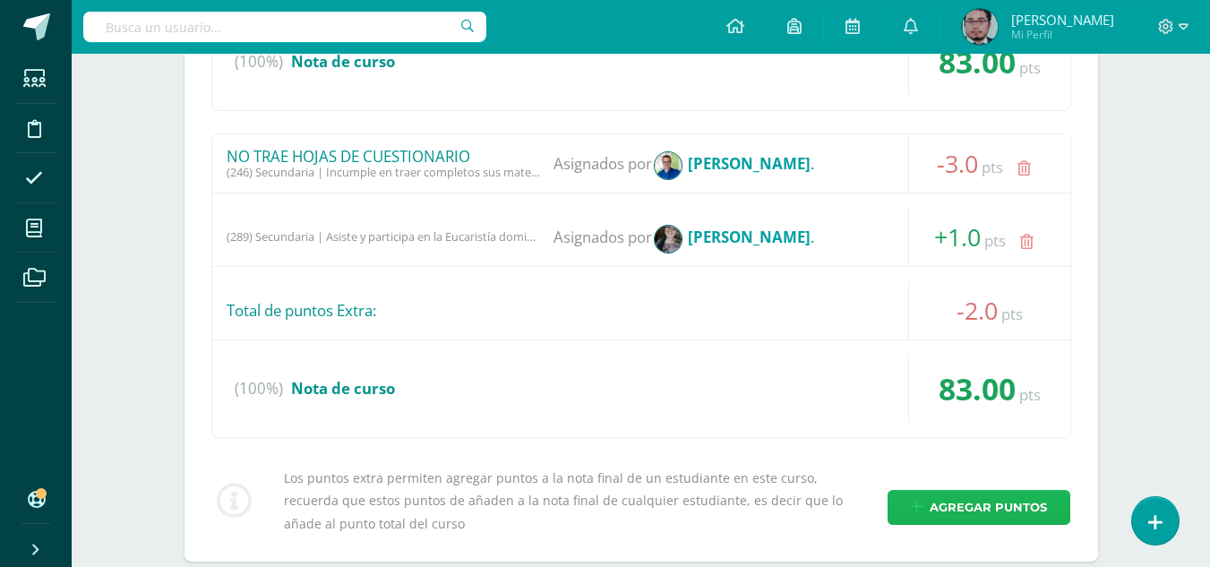
click at [979, 498] on span "Agregar puntos" at bounding box center [987, 507] width 117 height 33
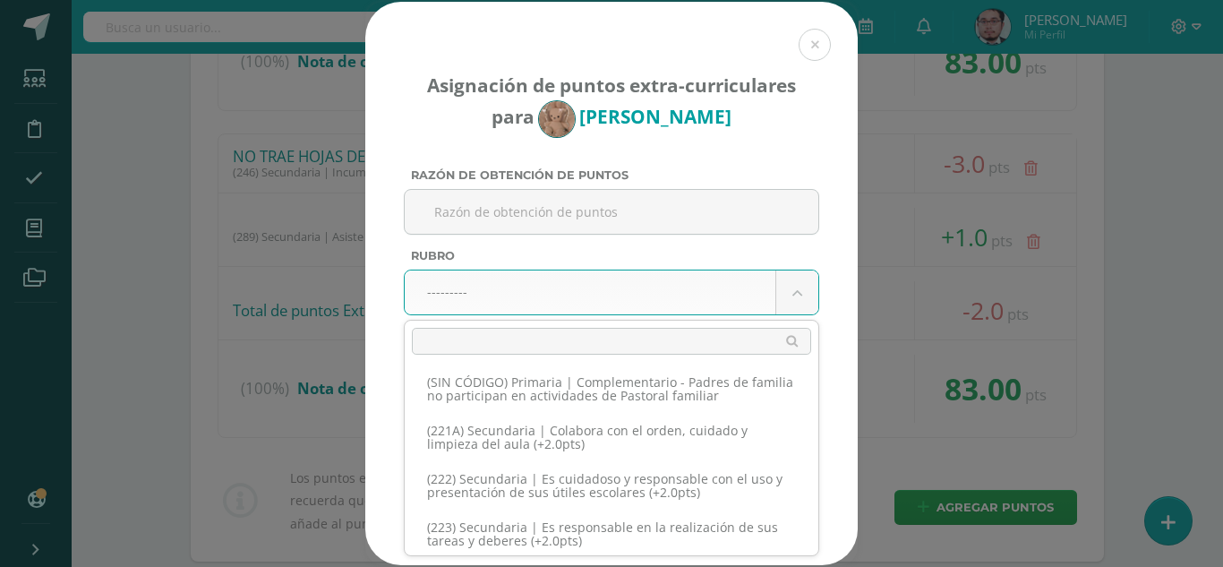
scroll to position [12562, 0]
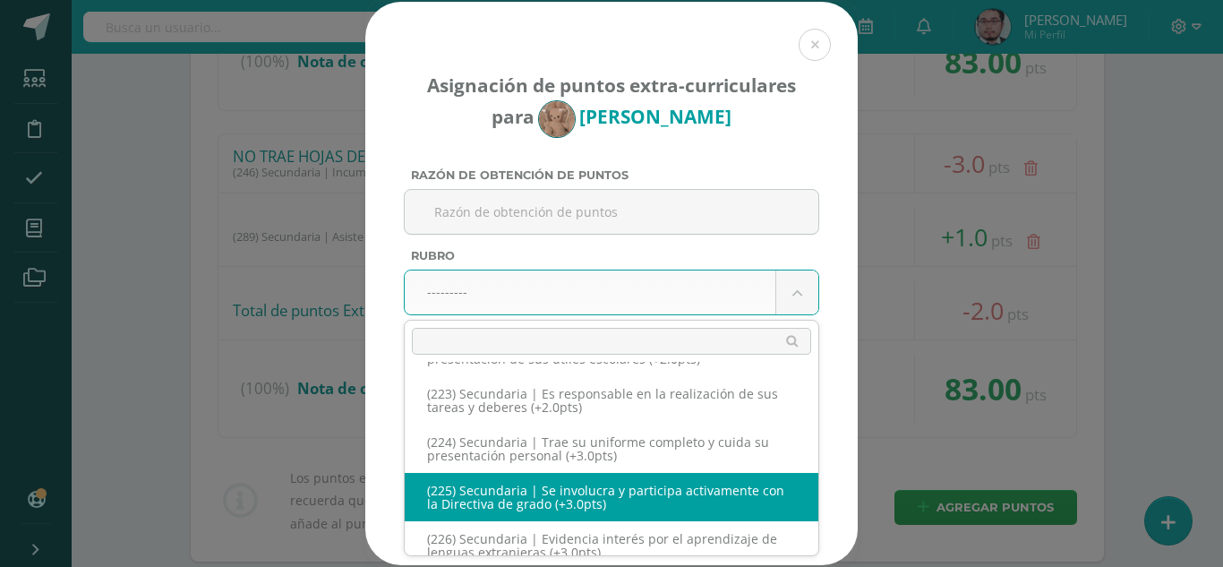
select select "256"
type input "3"
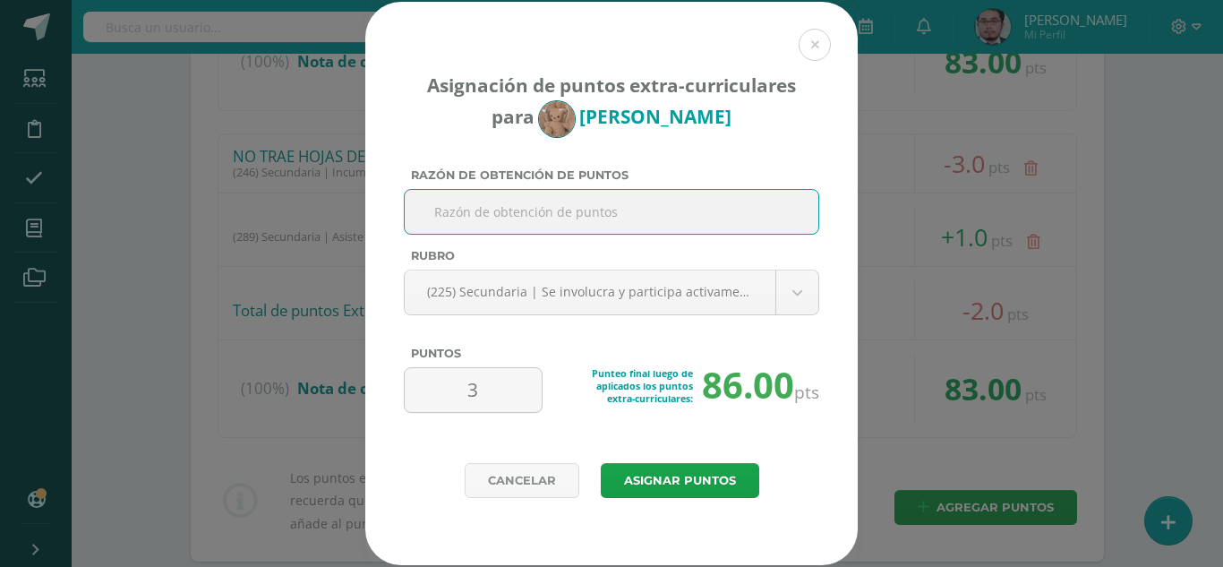
click at [617, 218] on input "Razón de obtención de puntos" at bounding box center [611, 212] width 399 height 44
type input "Apoyo en elaboracion de cartelera"
click at [658, 469] on button "Asignar puntos" at bounding box center [680, 480] width 158 height 35
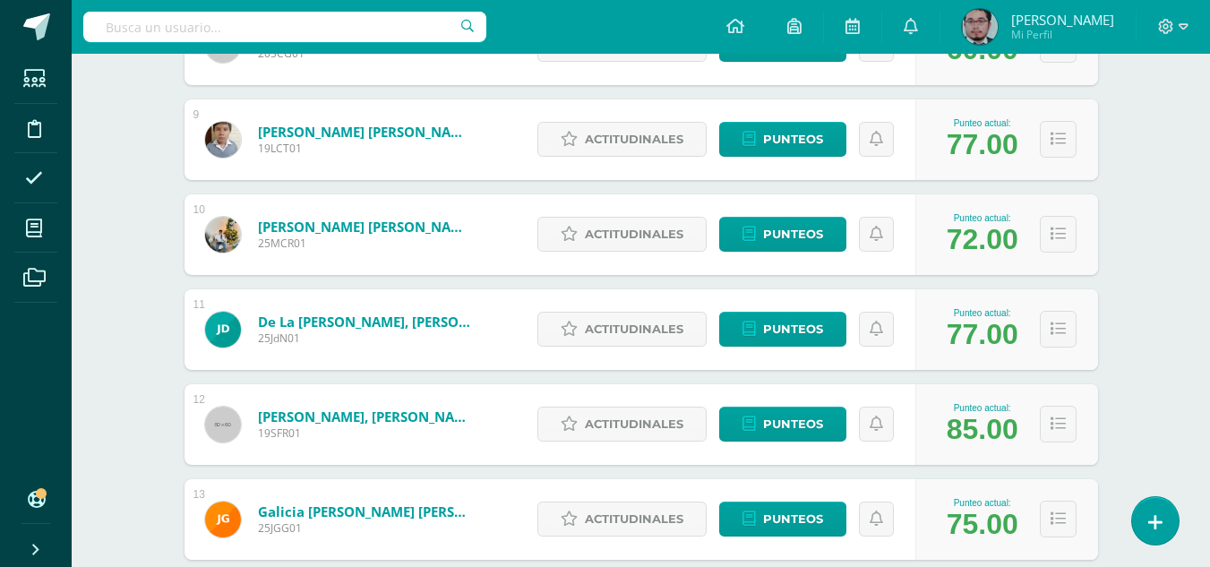
scroll to position [1229, 0]
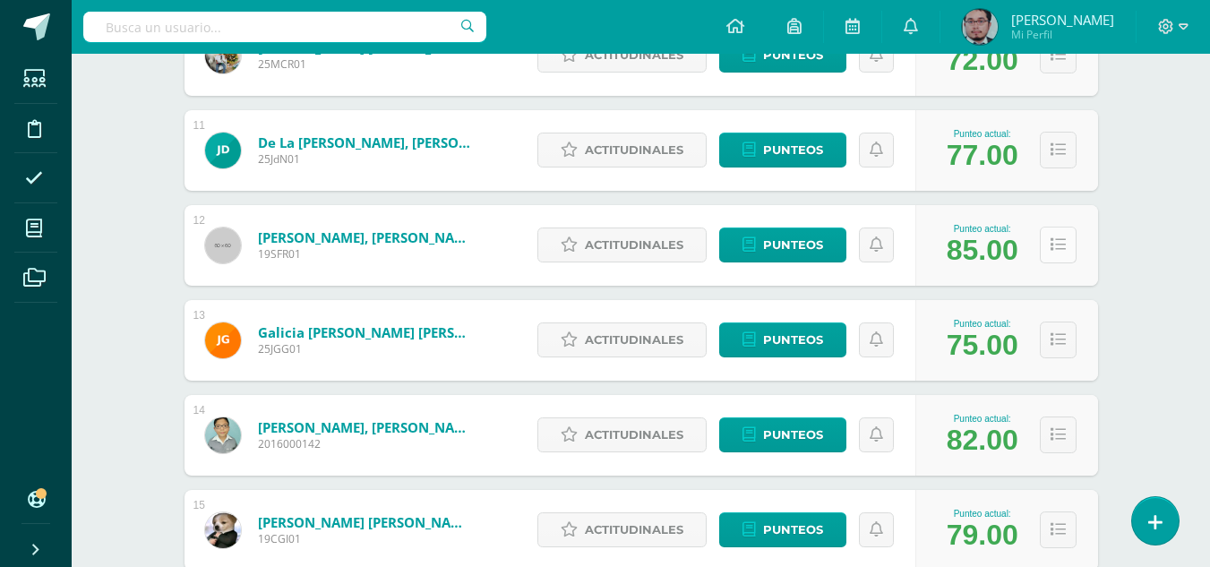
click at [1055, 240] on icon at bounding box center [1057, 244] width 15 height 15
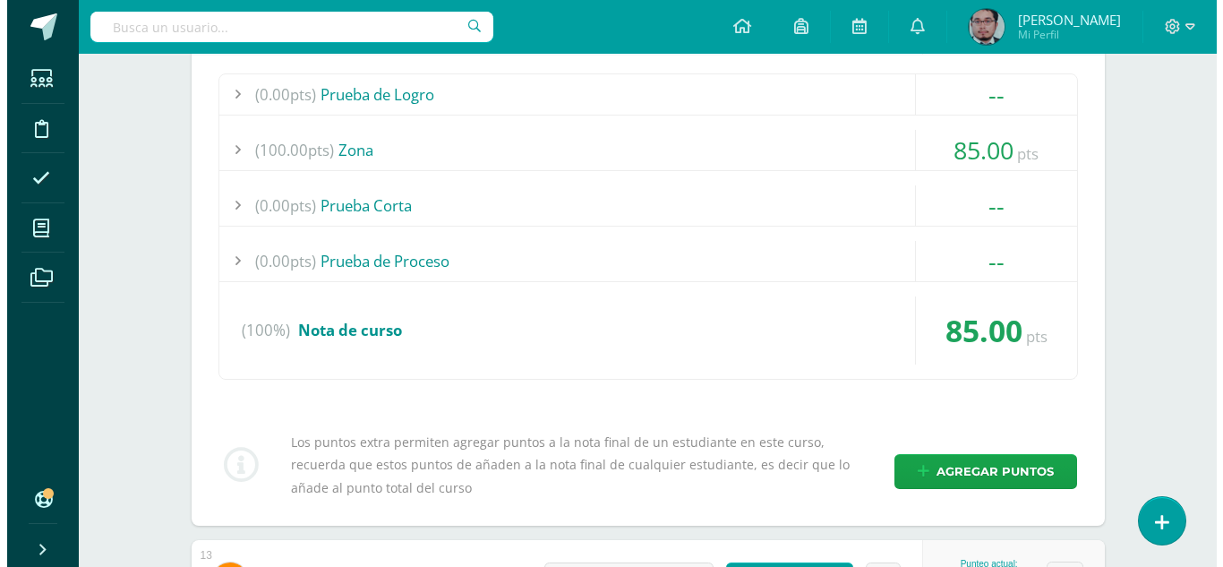
scroll to position [1497, 0]
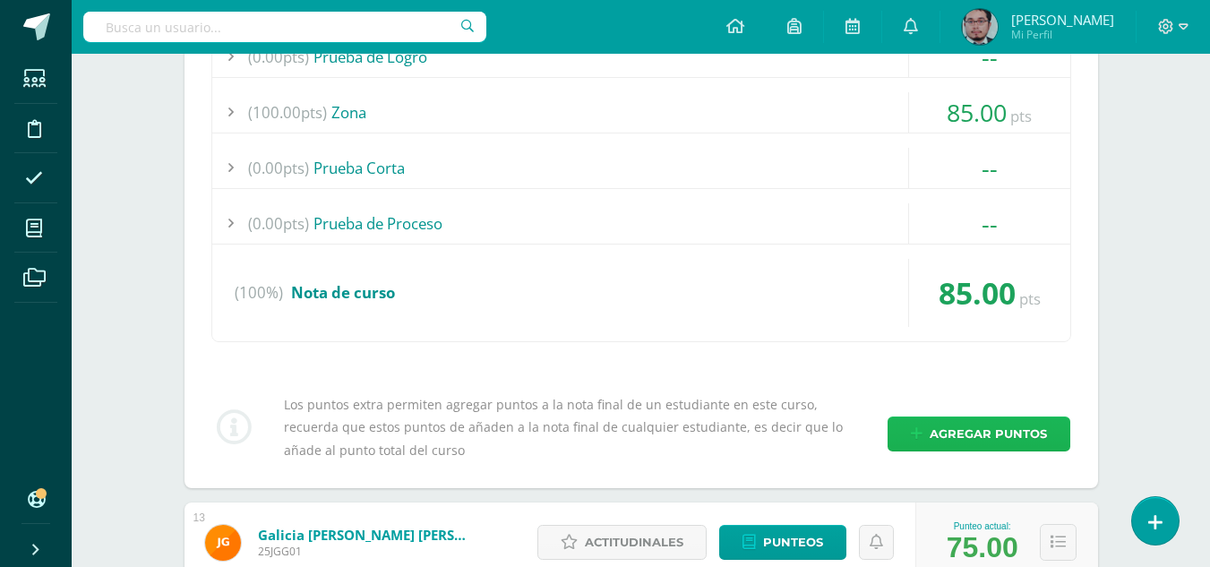
click at [988, 426] on span "Agregar puntos" at bounding box center [987, 433] width 117 height 33
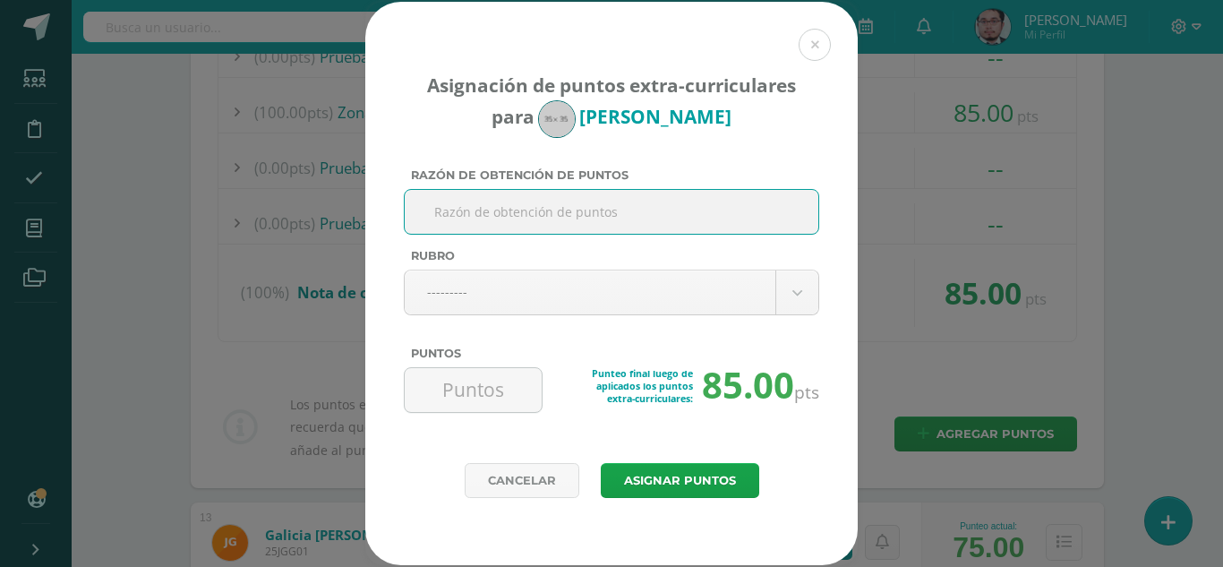
click at [792, 298] on body "Asignación de puntos extra-curriculares para Santiago Franco Razón de obtención…" at bounding box center [611, 406] width 1223 height 3807
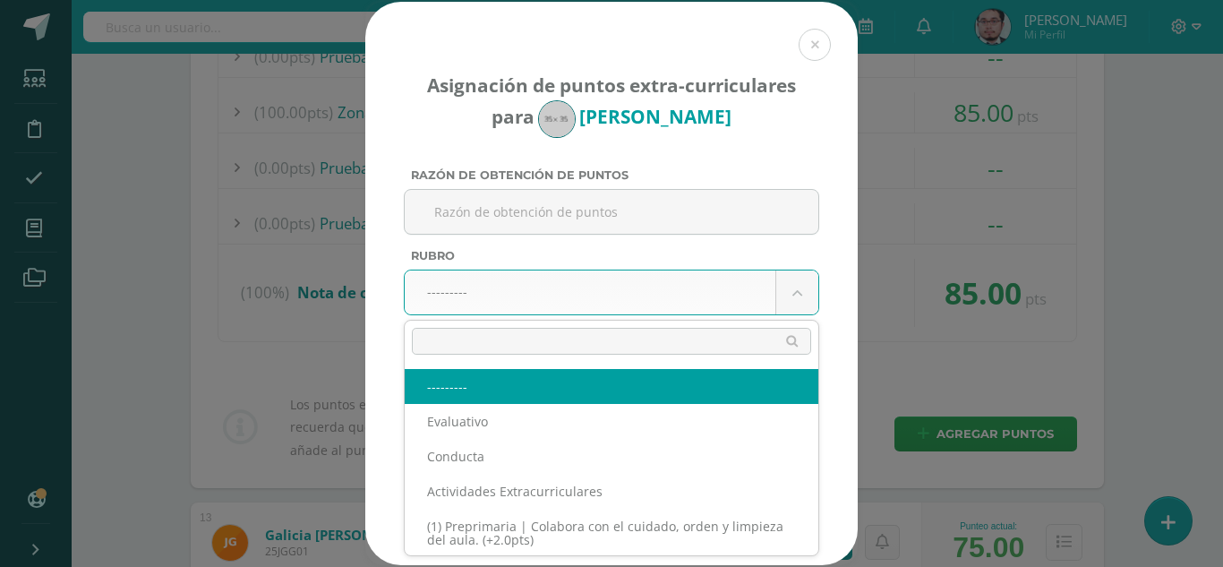
drag, startPoint x: 837, startPoint y: 274, endPoint x: 793, endPoint y: 293, distance: 47.7
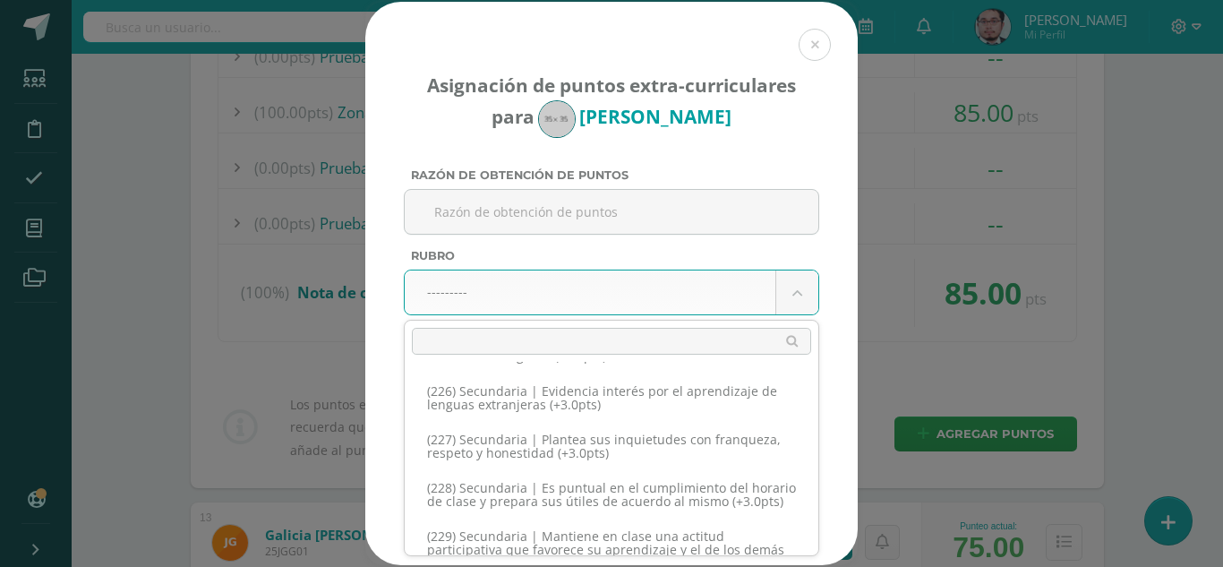
scroll to position [12620, 0]
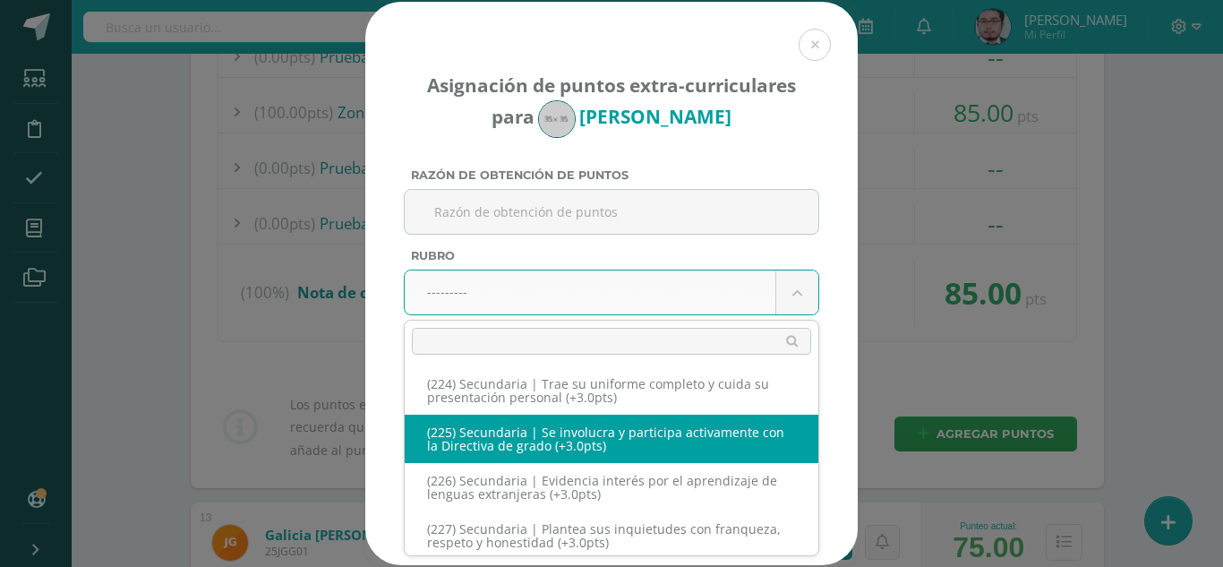
select select "256"
type input "3"
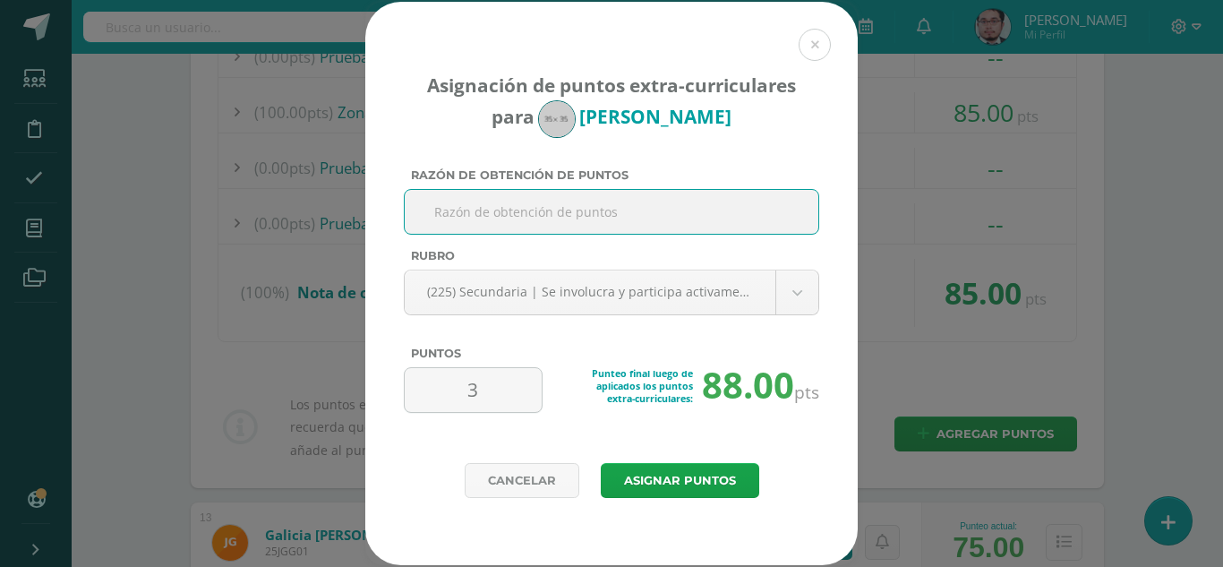
click at [604, 218] on input "Razón de obtención de puntos" at bounding box center [611, 212] width 399 height 44
type input "a"
type input "Apoyo en elaboracion de cartelera"
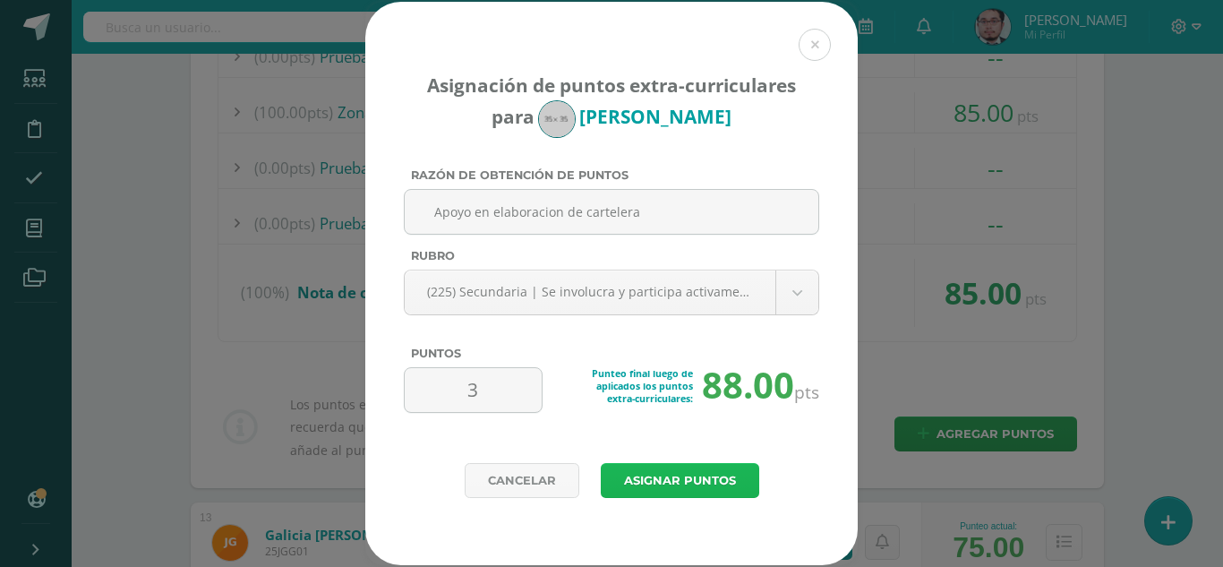
click at [671, 472] on button "Asignar puntos" at bounding box center [680, 480] width 158 height 35
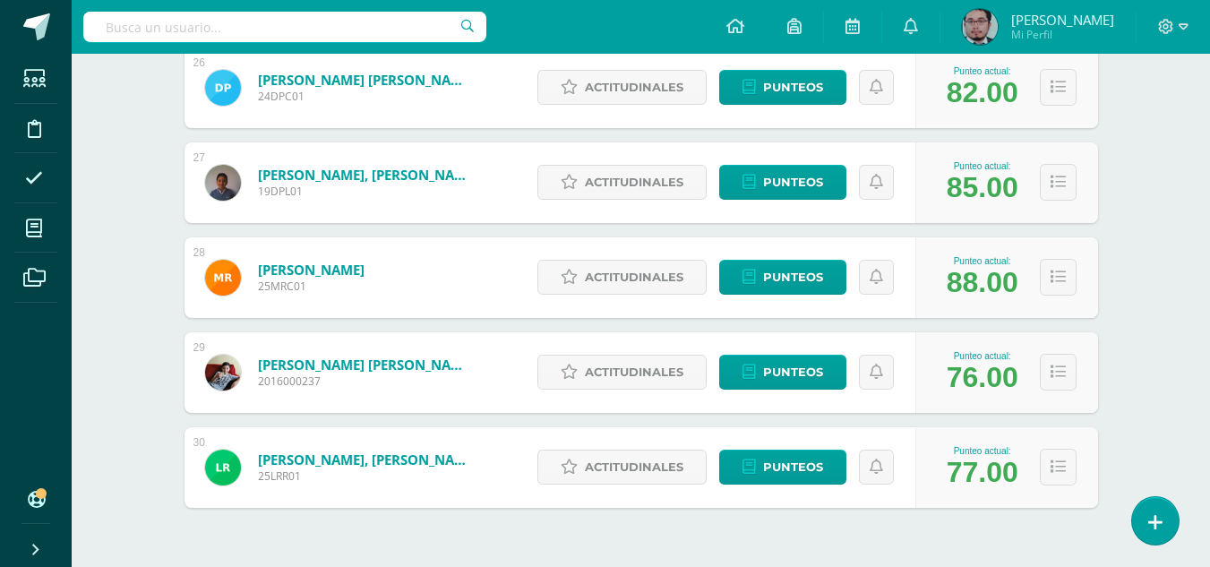
scroll to position [2769, 0]
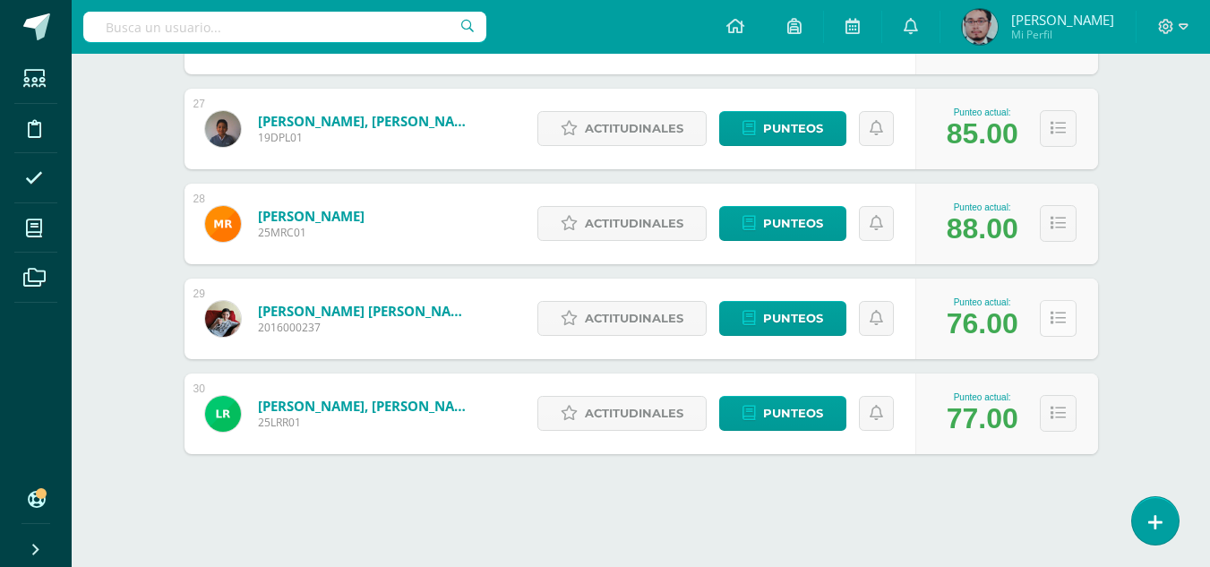
click at [1059, 317] on icon at bounding box center [1057, 318] width 15 height 15
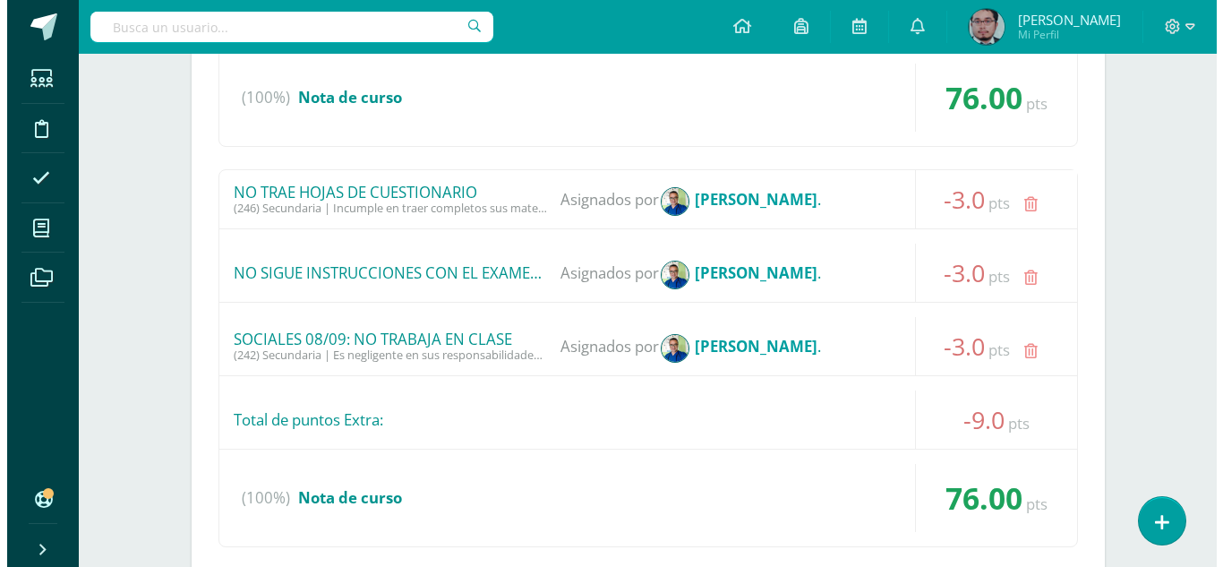
scroll to position [3396, 0]
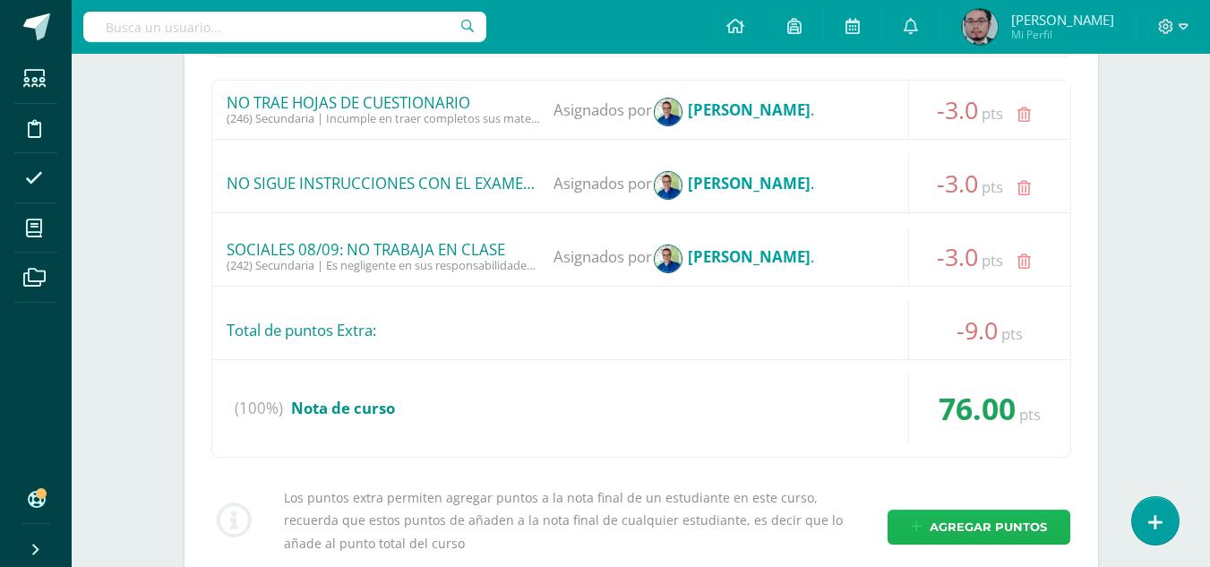
click at [984, 528] on span "Agregar puntos" at bounding box center [987, 526] width 117 height 33
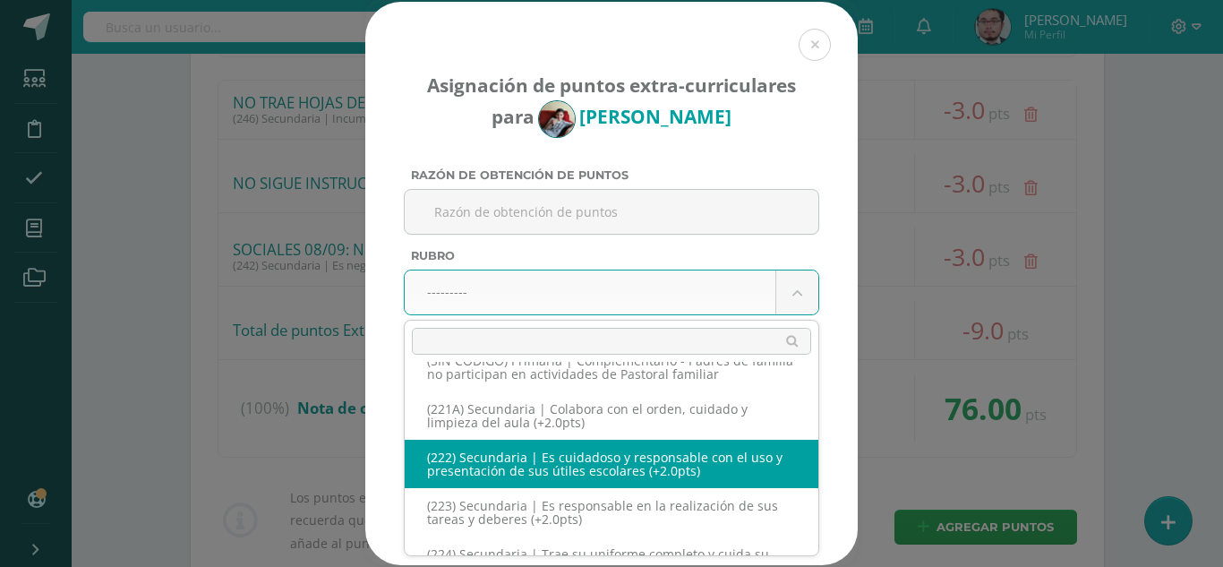
scroll to position [12540, 0]
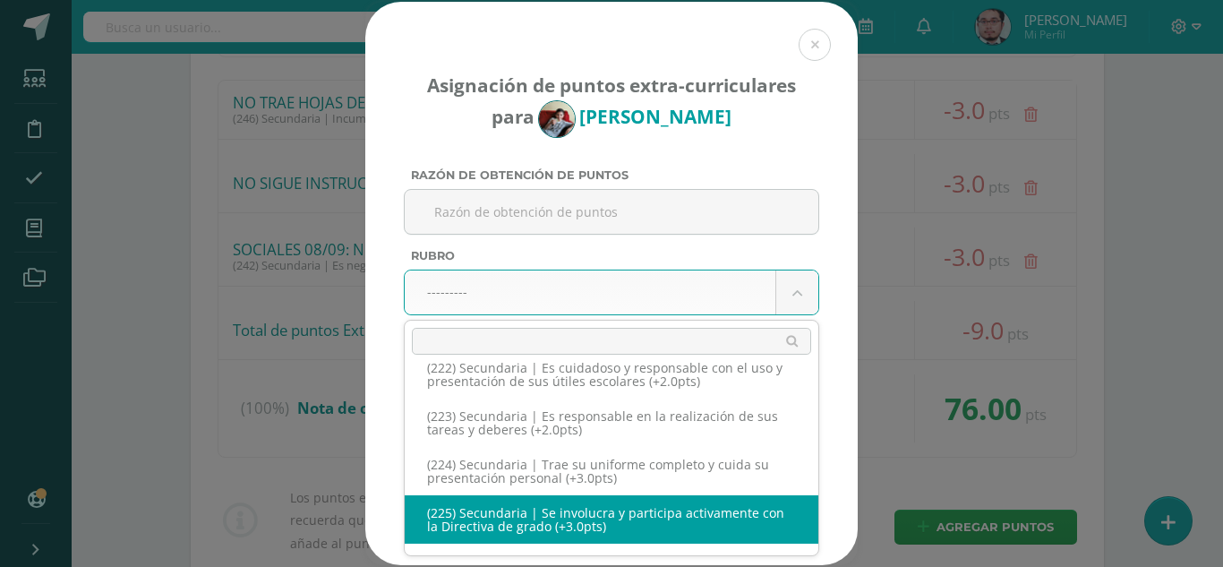
select select "256"
type input "3"
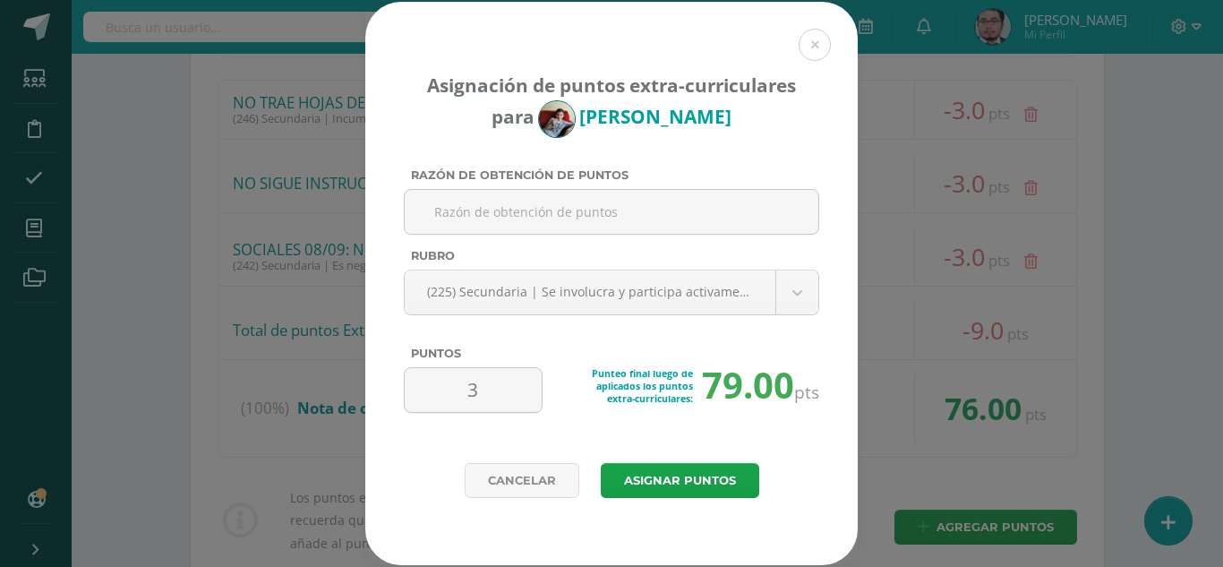
click at [555, 181] on label "Razón de obtención de puntos" at bounding box center [611, 174] width 415 height 13
click at [555, 190] on input "Razón de obtención de puntos" at bounding box center [611, 212] width 399 height 44
type input "Apoyo en elaboracion de cartelera"
click at [647, 482] on button "Asignar puntos" at bounding box center [680, 480] width 158 height 35
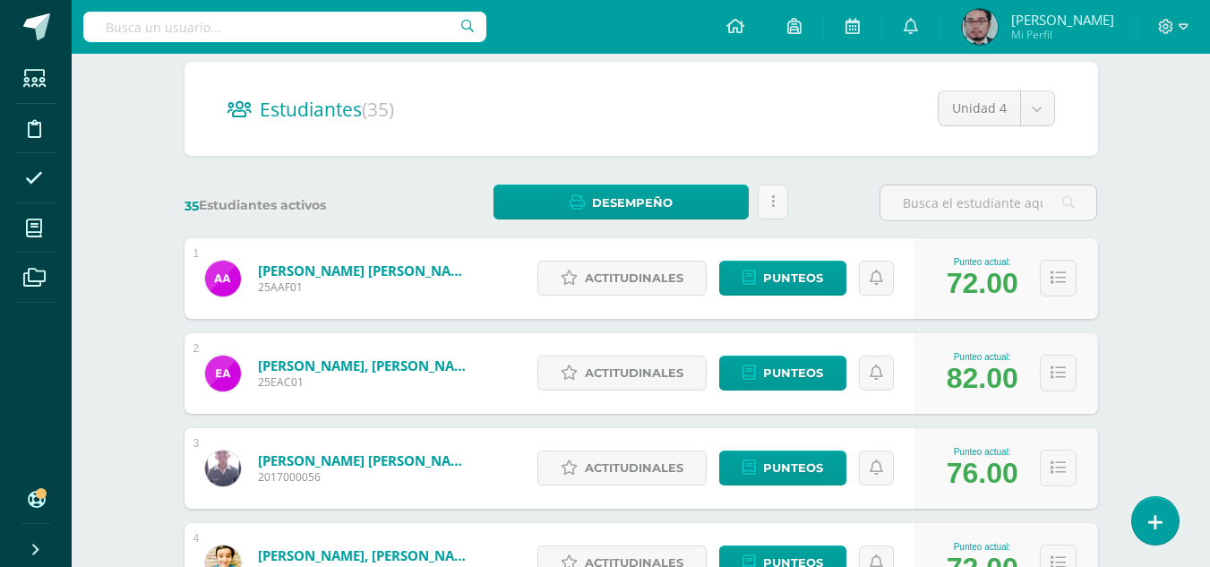
scroll to position [179, 0]
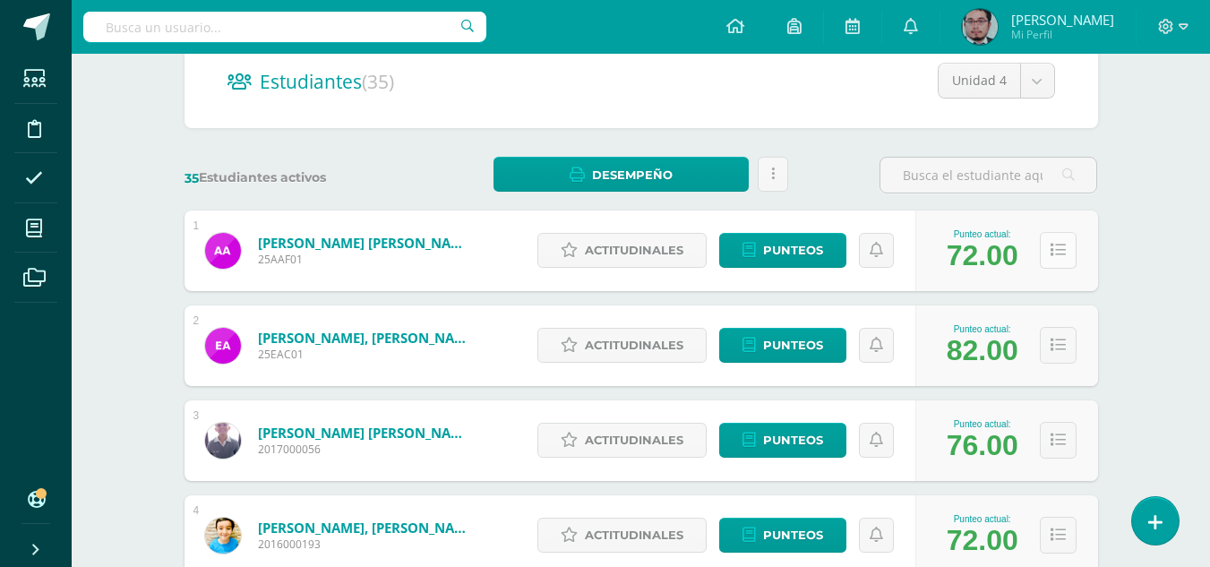
click at [1058, 254] on icon at bounding box center [1057, 250] width 15 height 15
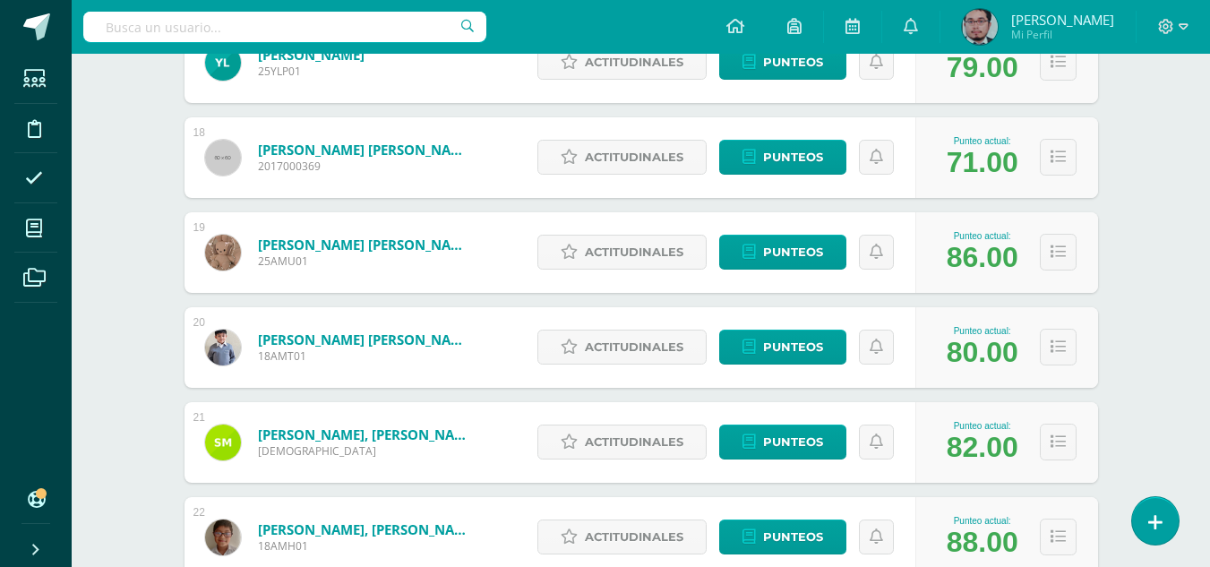
scroll to position [2776, 0]
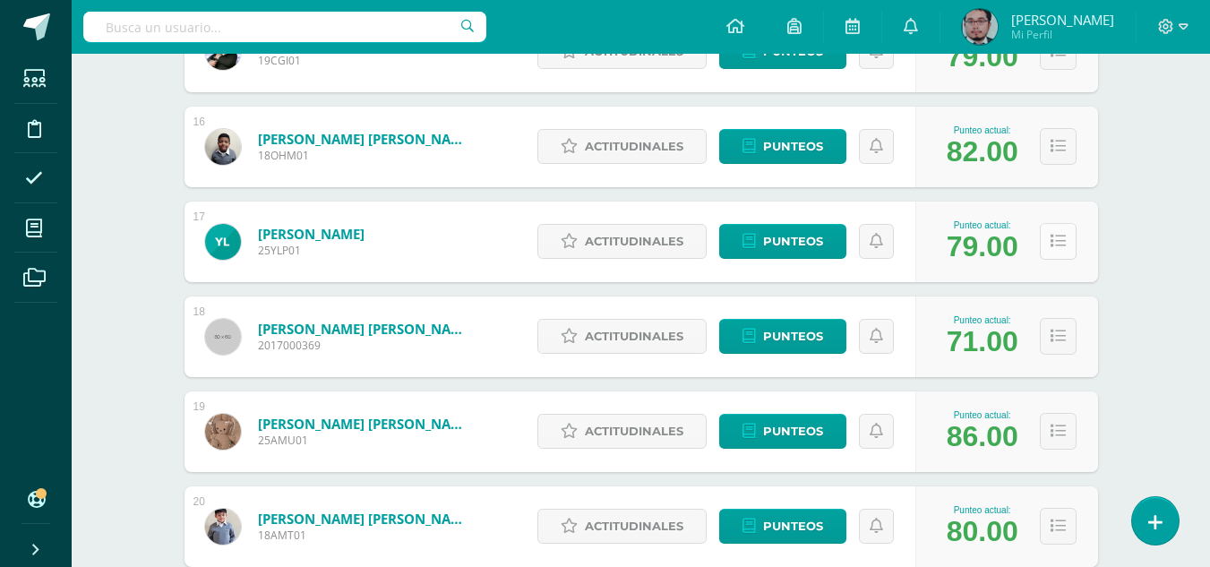
click at [1057, 242] on icon at bounding box center [1057, 241] width 15 height 15
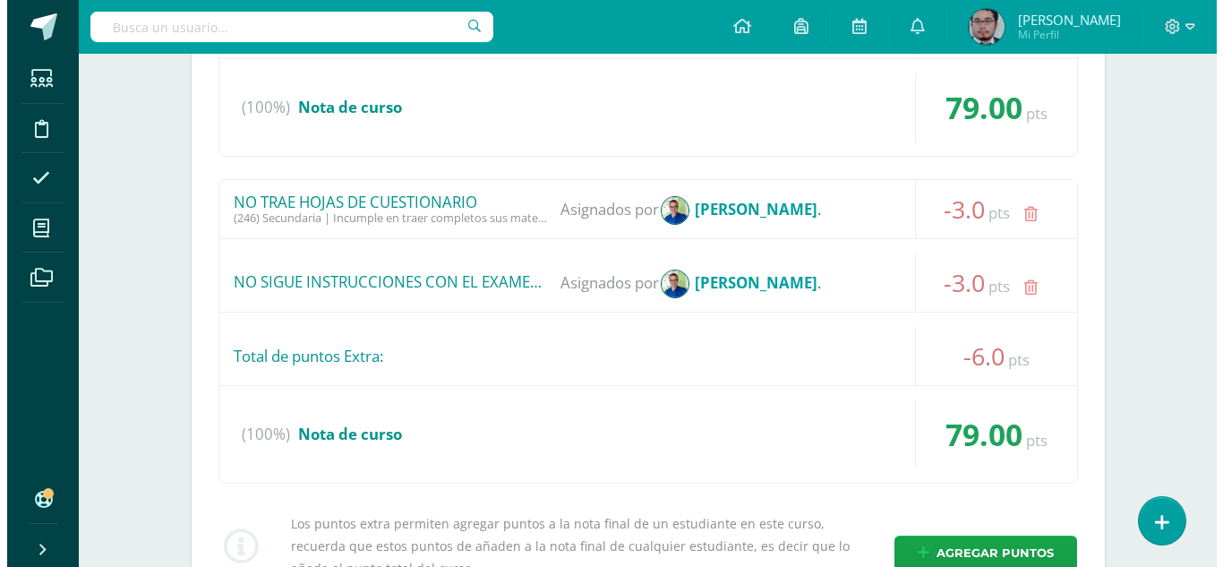
scroll to position [3313, 0]
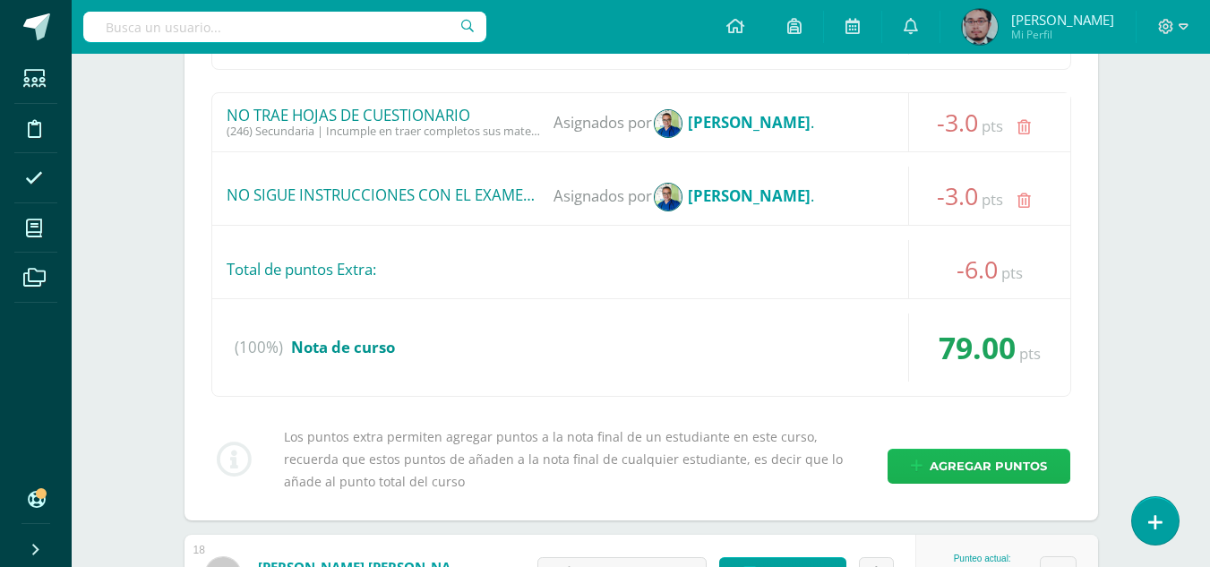
click at [968, 472] on span "Agregar puntos" at bounding box center [987, 466] width 117 height 33
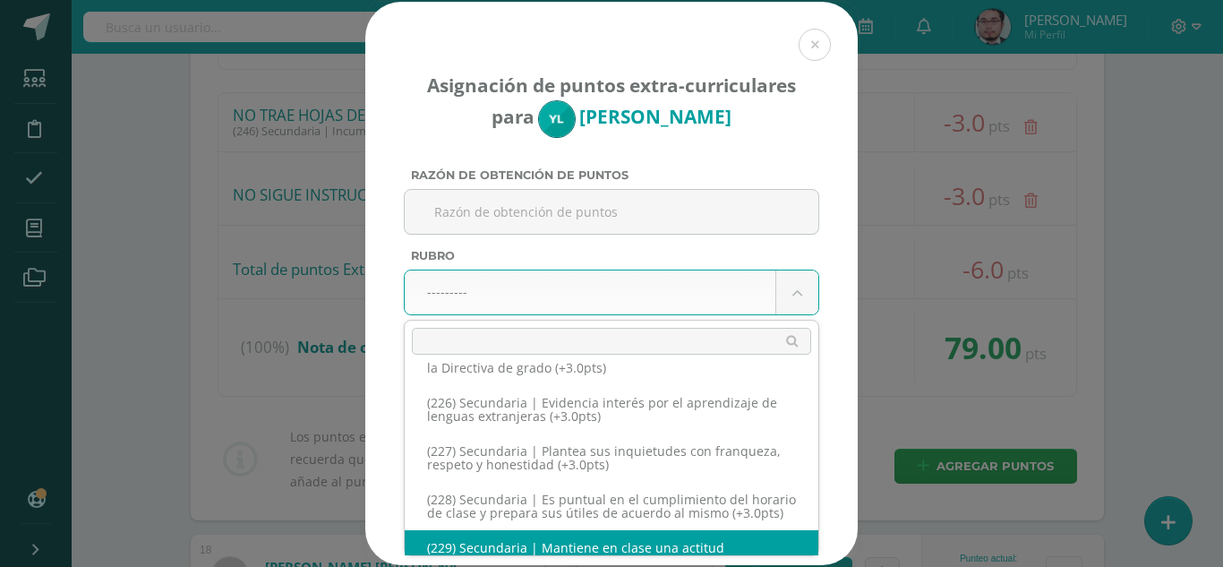
scroll to position [12663, 0]
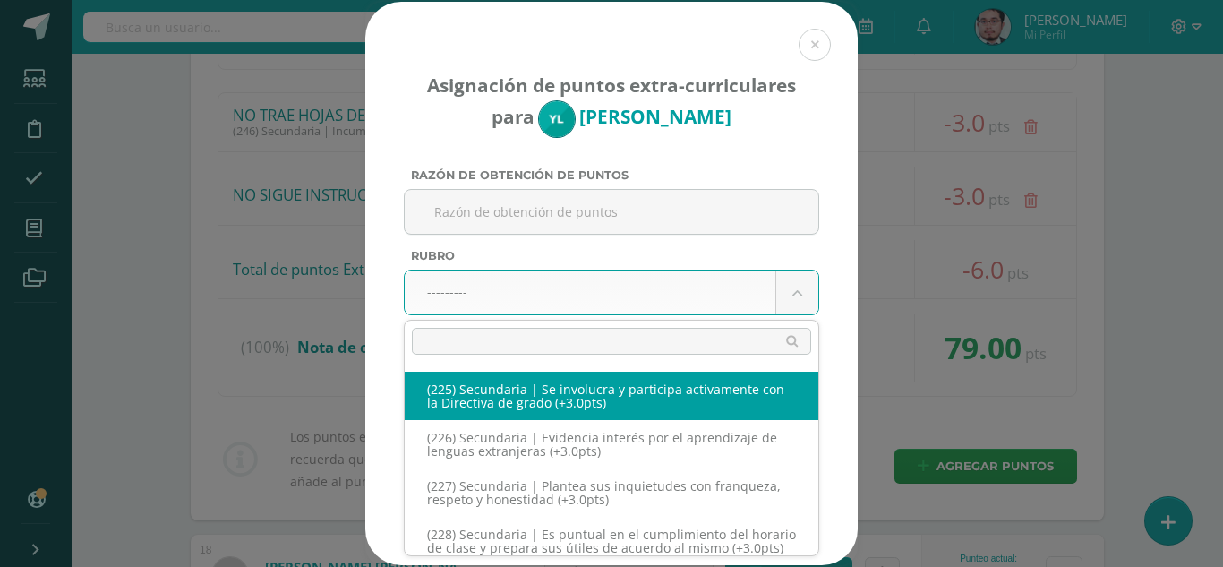
select select "256"
type input "3"
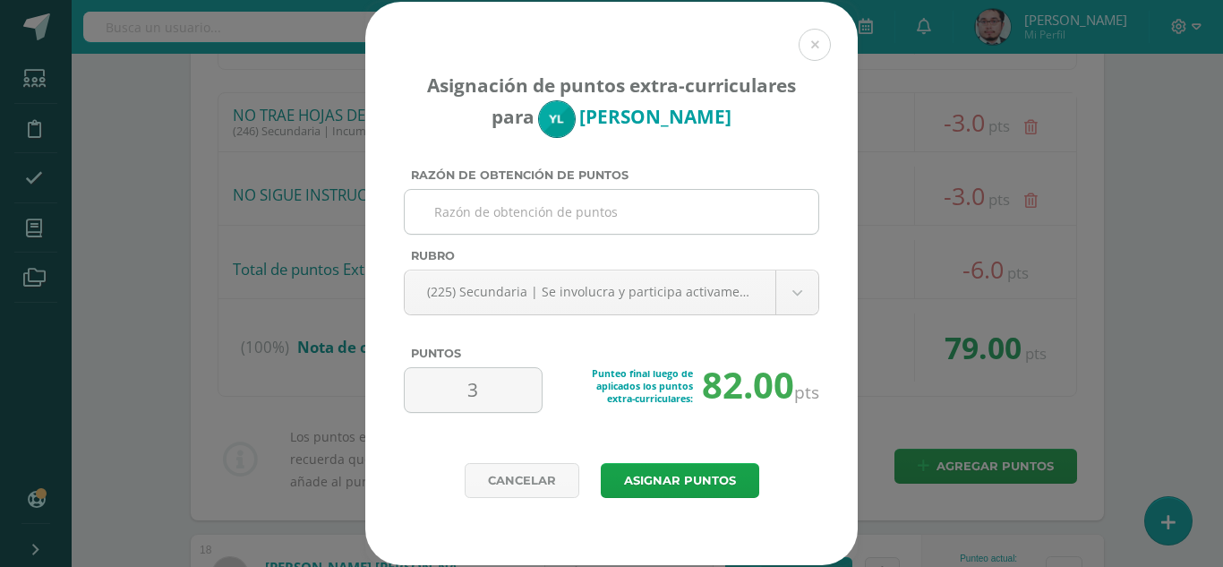
click at [543, 206] on input "Razón de obtención de puntos" at bounding box center [611, 212] width 399 height 44
type input "E"
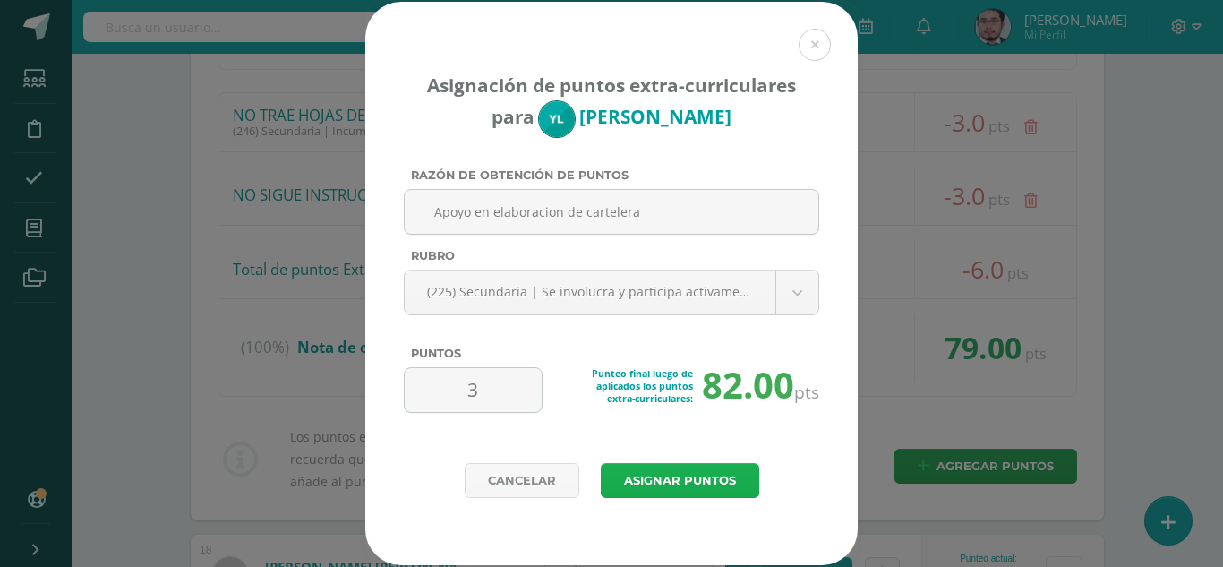
type input "Apoyo en elaboracion de cartelera"
click at [668, 480] on button "Asignar puntos" at bounding box center [680, 480] width 158 height 35
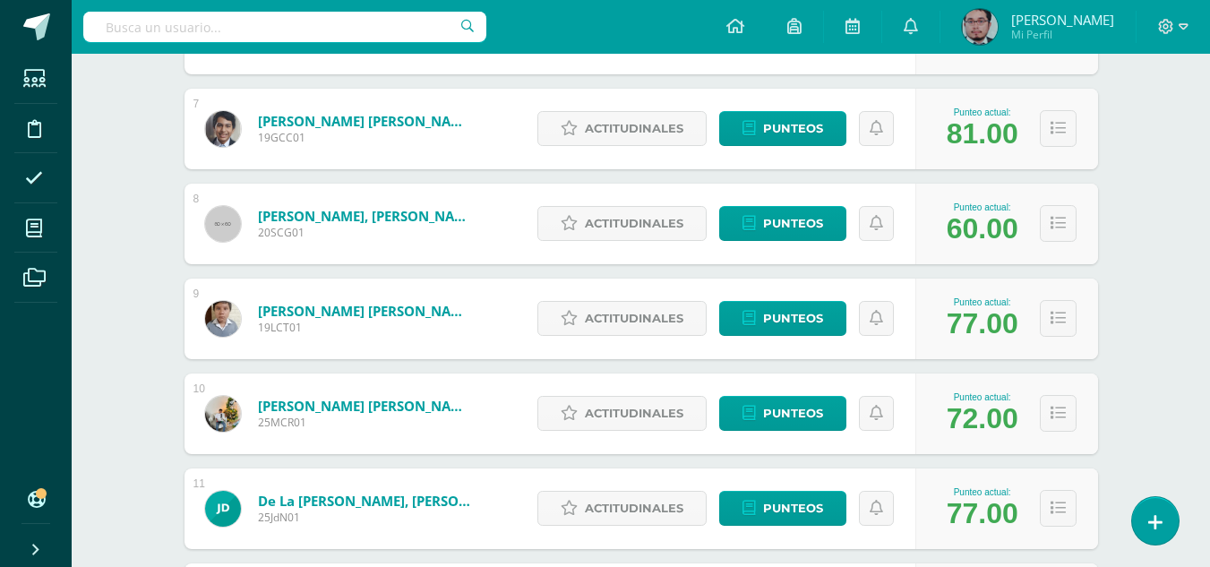
scroll to position [960, 0]
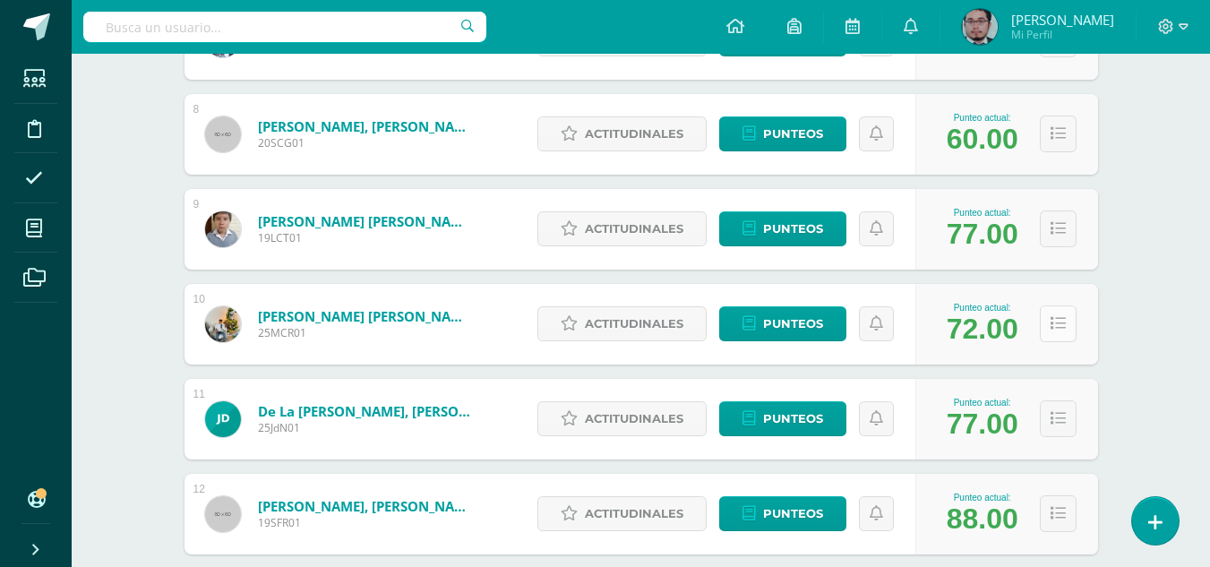
click at [1055, 329] on icon at bounding box center [1057, 323] width 15 height 15
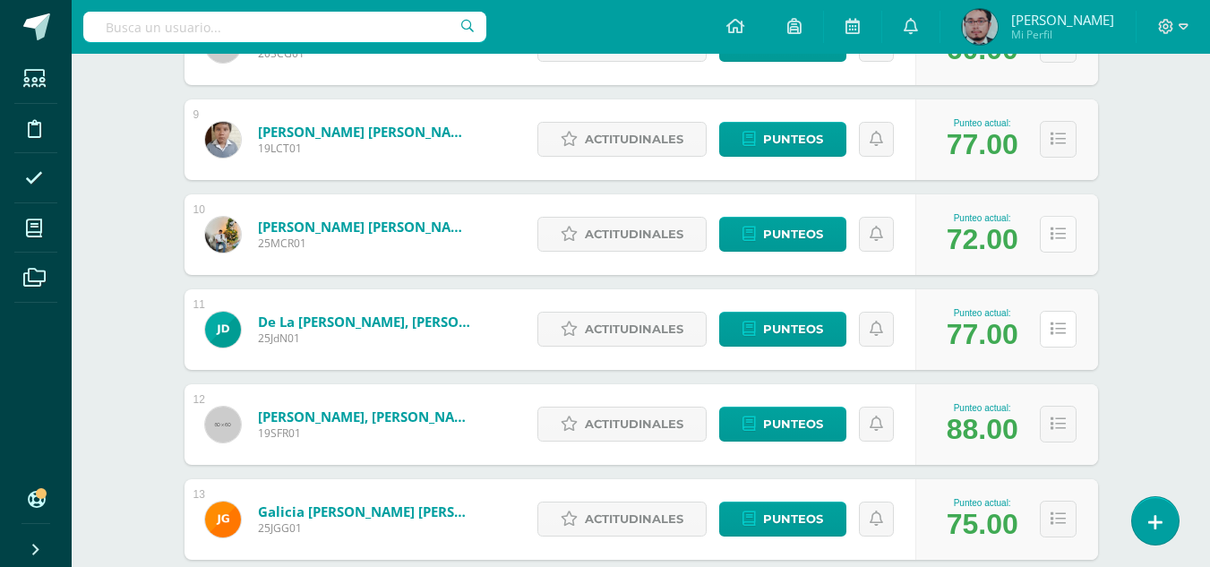
click icon
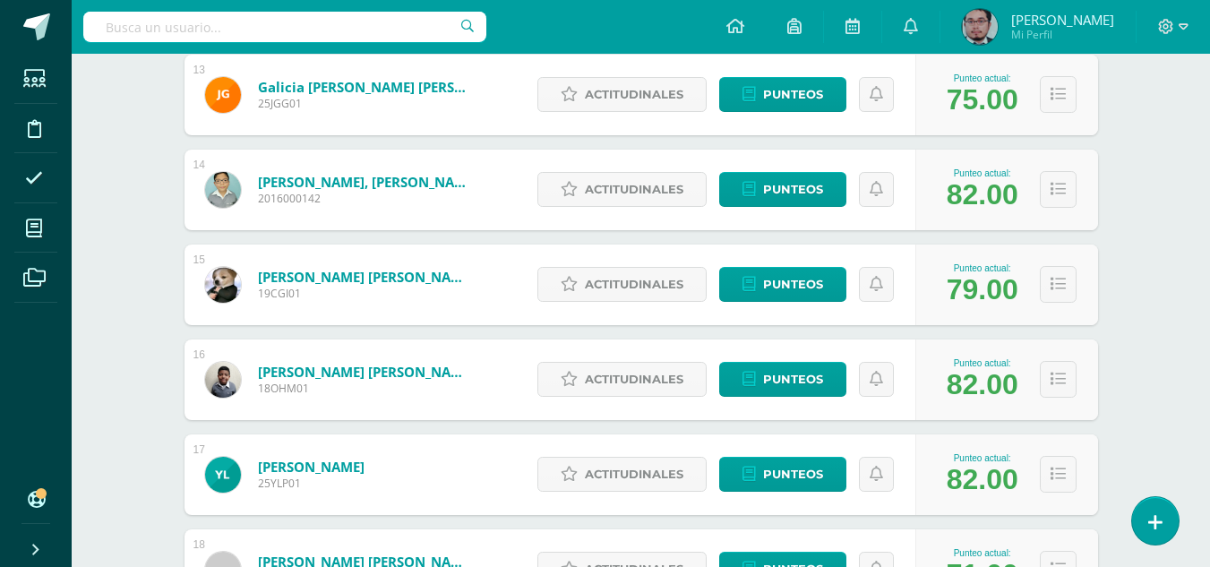
scroll to position [3288, 0]
